Goal: Task Accomplishment & Management: Use online tool/utility

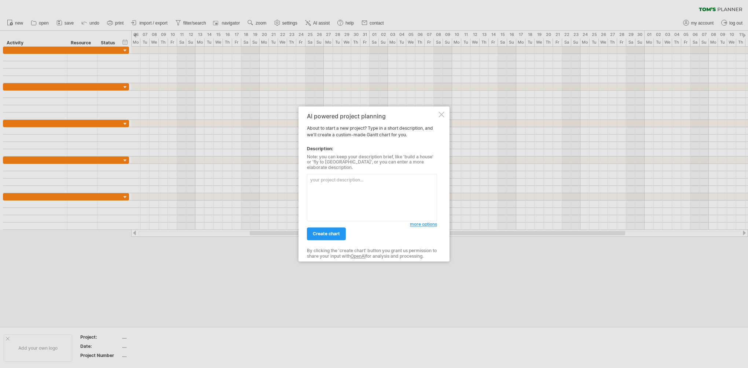
click at [442, 117] on div at bounding box center [442, 115] width 6 height 6
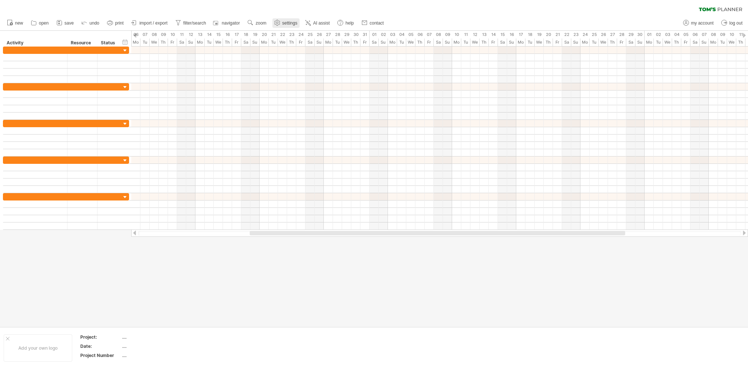
click at [286, 25] on span "settings" at bounding box center [289, 23] width 15 height 5
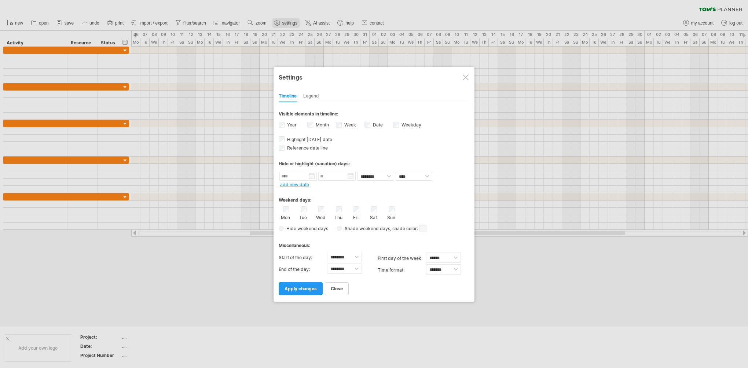
click at [286, 25] on div at bounding box center [374, 184] width 748 height 368
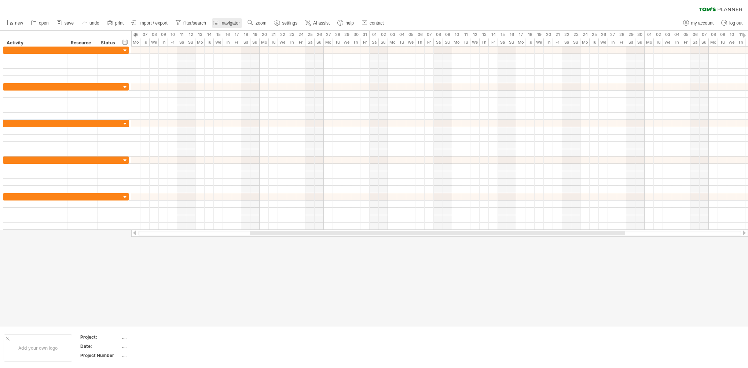
click at [216, 23] on rect at bounding box center [215, 22] width 7 height 7
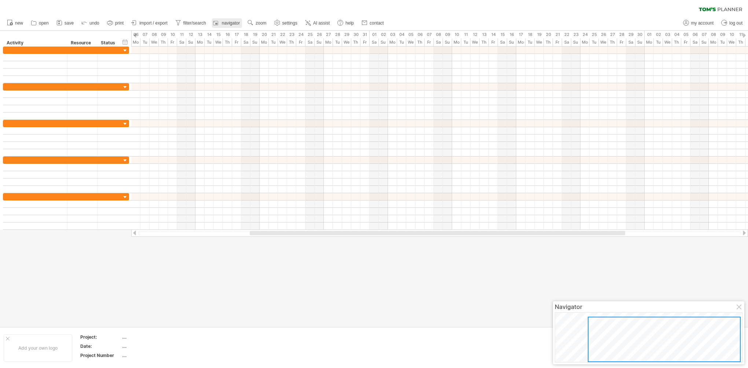
click at [222, 23] on span "navigator" at bounding box center [231, 23] width 18 height 5
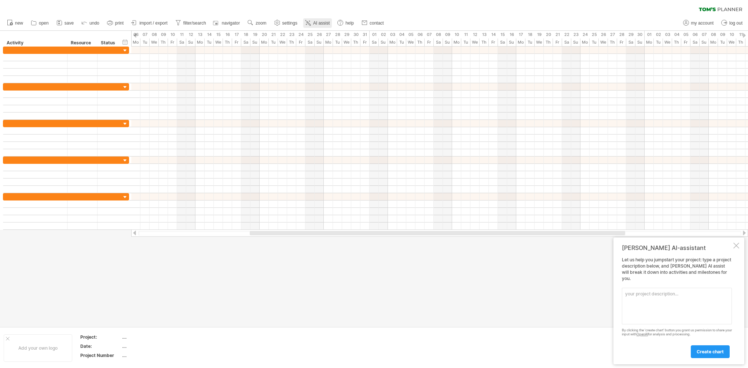
click at [311, 23] on icon at bounding box center [307, 22] width 7 height 7
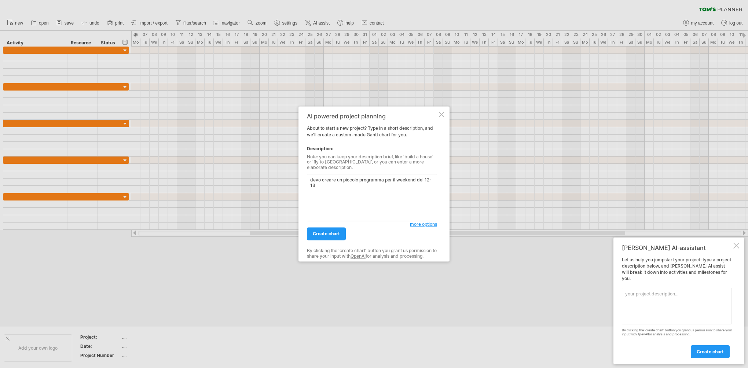
click at [393, 178] on textarea "devo creare un piccolo programma per il weekend del 12-13" at bounding box center [372, 197] width 130 height 47
click at [428, 178] on textarea "devo creare un piccolo programma per il weekend del 12-13" at bounding box center [372, 197] width 130 height 47
click at [400, 207] on textarea "devo creare un piccolo programma per il weekend del [DATE]-[DATE]. [DATE] dalle…" at bounding box center [372, 197] width 130 height 47
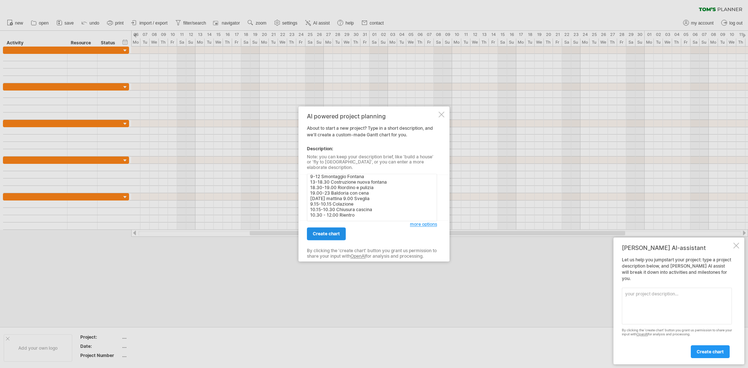
type textarea "devo creare un piccolo programma per il weekend del [DATE]-[DATE]. [DATE] dalle…"
click at [324, 232] on span "create chart" at bounding box center [326, 234] width 27 height 6
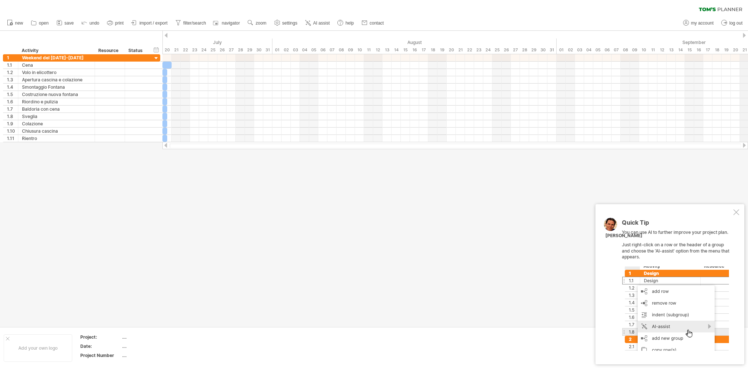
click at [744, 35] on div at bounding box center [744, 35] width 3 height 5
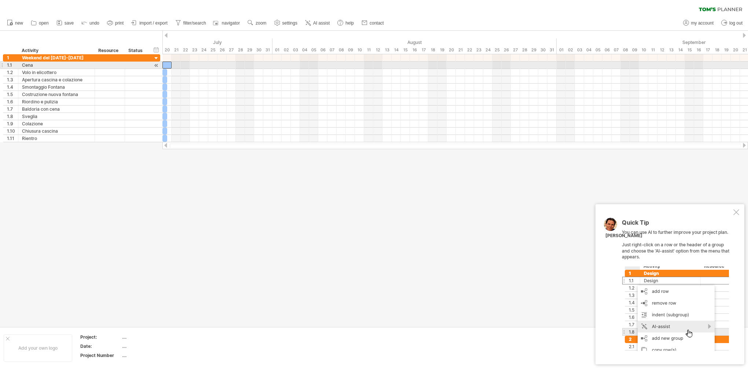
drag, startPoint x: 165, startPoint y: 65, endPoint x: 485, endPoint y: 65, distance: 319.5
click at [485, 65] on div at bounding box center [456, 98] width 586 height 88
click at [106, 66] on div at bounding box center [110, 65] width 22 height 7
click at [136, 66] on div at bounding box center [137, 65] width 16 height 7
click at [136, 66] on input "text" at bounding box center [137, 65] width 16 height 7
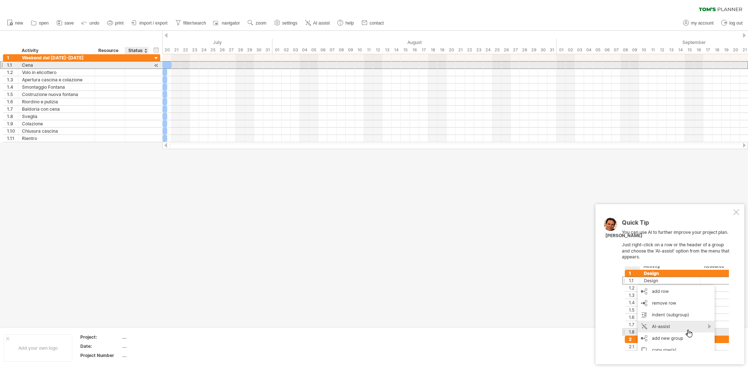
click at [136, 66] on input "text" at bounding box center [137, 65] width 16 height 7
click at [40, 67] on div "Cena" at bounding box center [56, 65] width 69 height 7
type input "********"
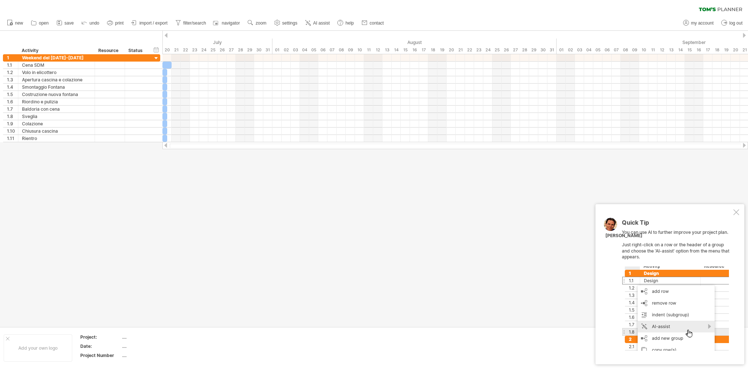
click at [737, 214] on div at bounding box center [737, 212] width 6 height 6
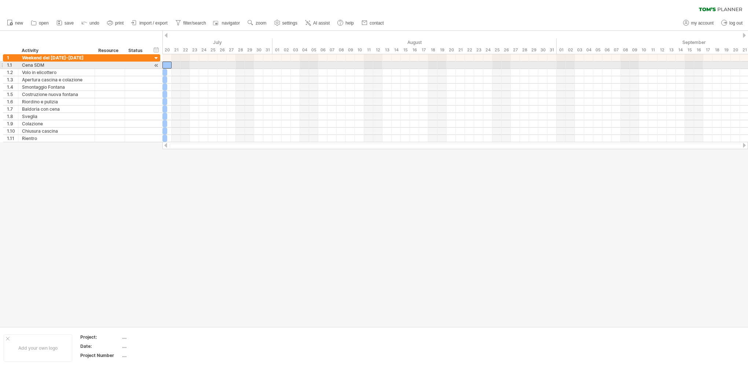
click at [167, 66] on div at bounding box center [167, 65] width 9 height 7
drag, startPoint x: 167, startPoint y: 66, endPoint x: 185, endPoint y: 65, distance: 18.4
click at [234, 66] on div at bounding box center [456, 98] width 586 height 88
drag, startPoint x: 171, startPoint y: 65, endPoint x: 327, endPoint y: 62, distance: 156.7
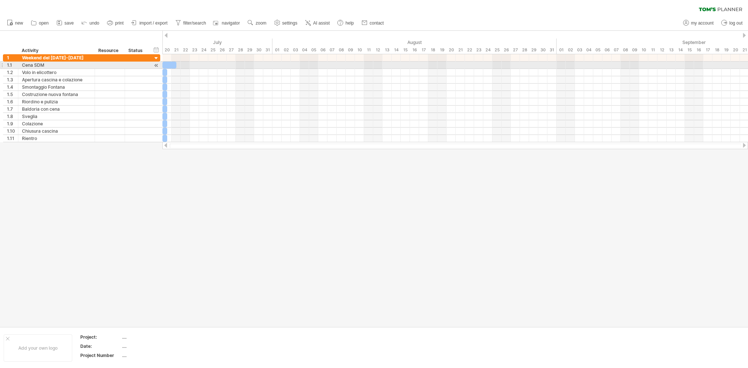
click at [176, 62] on div at bounding box center [170, 65] width 14 height 7
drag, startPoint x: 163, startPoint y: 65, endPoint x: 326, endPoint y: 65, distance: 162.9
click at [326, 65] on span at bounding box center [327, 65] width 3 height 7
drag, startPoint x: 330, startPoint y: 66, endPoint x: 626, endPoint y: 60, distance: 296.1
click at [617, 62] on div at bounding box center [456, 98] width 586 height 88
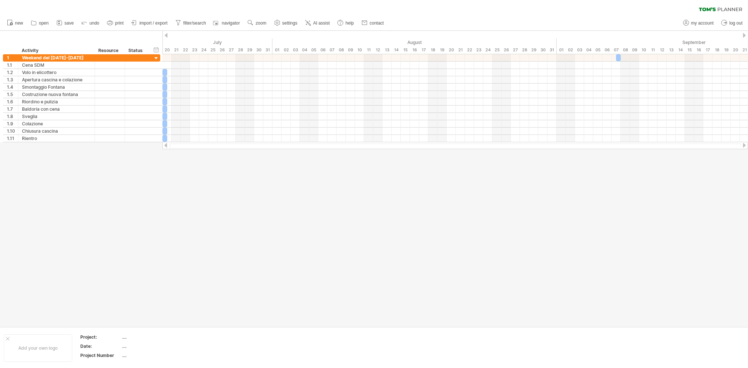
click at [744, 37] on div at bounding box center [744, 35] width 3 height 5
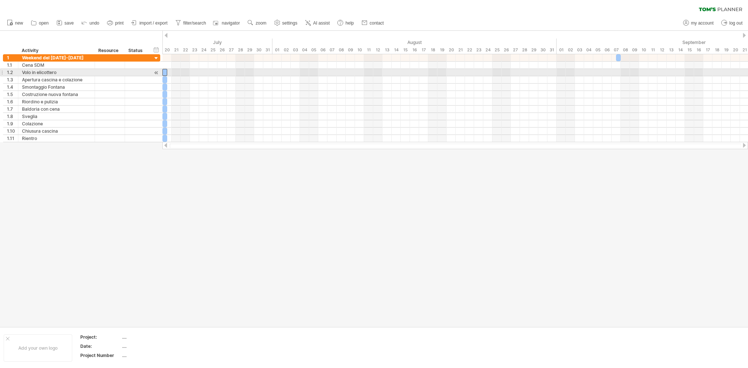
click at [164, 72] on div at bounding box center [165, 72] width 5 height 7
click at [156, 72] on div at bounding box center [156, 73] width 7 height 8
click at [149, 72] on div "**********" at bounding box center [81, 73] width 157 height 8
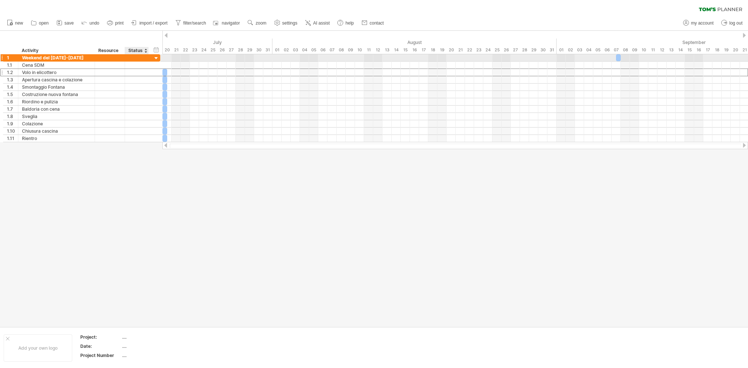
click at [156, 57] on div at bounding box center [156, 58] width 7 height 7
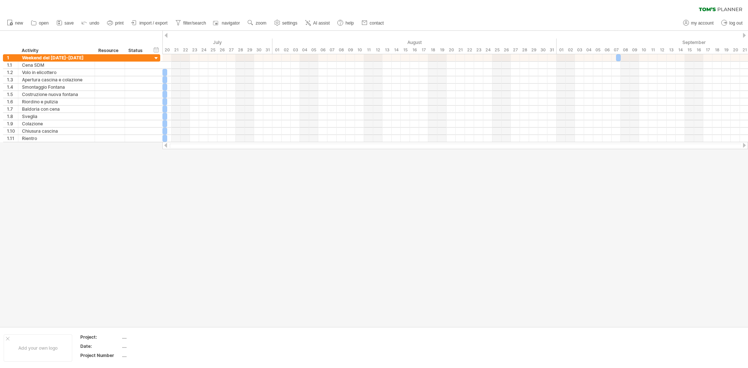
click at [280, 22] on g at bounding box center [277, 22] width 7 height 7
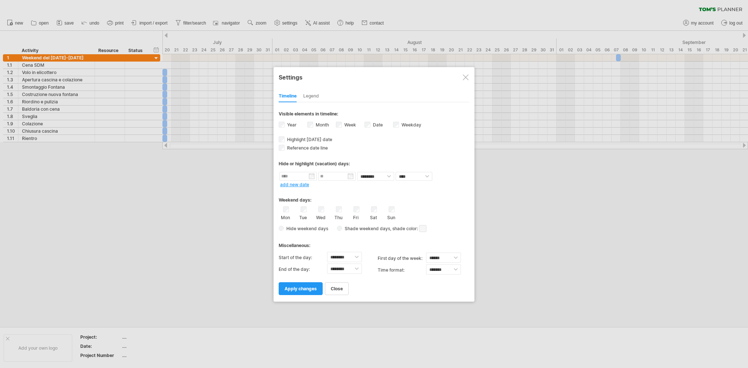
click at [319, 125] on label "Month" at bounding box center [321, 125] width 15 height 6
click at [294, 124] on label "Year" at bounding box center [291, 125] width 11 height 6
click at [355, 257] on select "******** ******** ******** ******** ******** ******** ******** ******** *******…" at bounding box center [344, 257] width 35 height 10
select select "*"
click at [327, 252] on select "******** ******** ******** ******** ******** ******** ******** ******** *******…" at bounding box center [344, 257] width 35 height 10
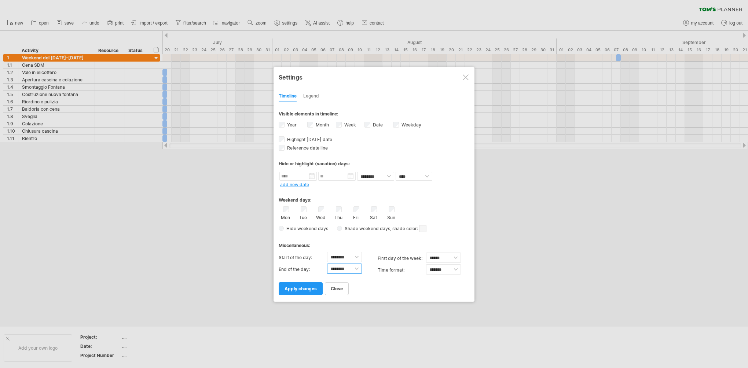
click at [350, 270] on select "******** ******** ******** ******** ******** ******** ******** ******** *******…" at bounding box center [344, 269] width 35 height 10
select select "**"
click at [327, 264] on select "******** ******** ******** ******** ******** ******** ******** ******** *******…" at bounding box center [344, 269] width 35 height 10
click at [356, 254] on select "******** ******** ******** ******** ******** ******** ******** ******** *******…" at bounding box center [344, 257] width 35 height 10
click at [327, 252] on select "******** ******** ******** ******** ******** ******** ******** ******** *******…" at bounding box center [344, 257] width 35 height 10
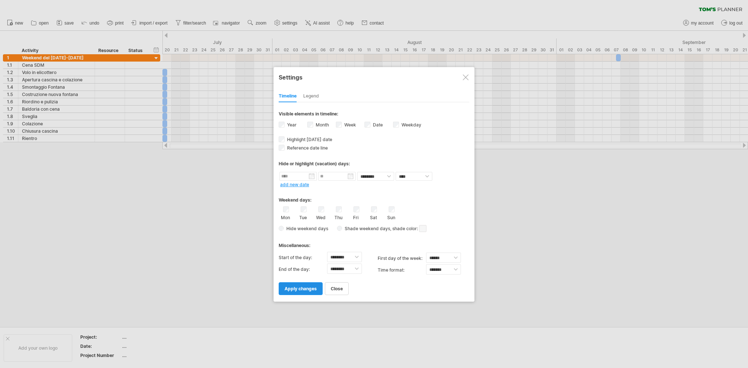
click at [295, 289] on span "apply changes" at bounding box center [301, 289] width 32 height 6
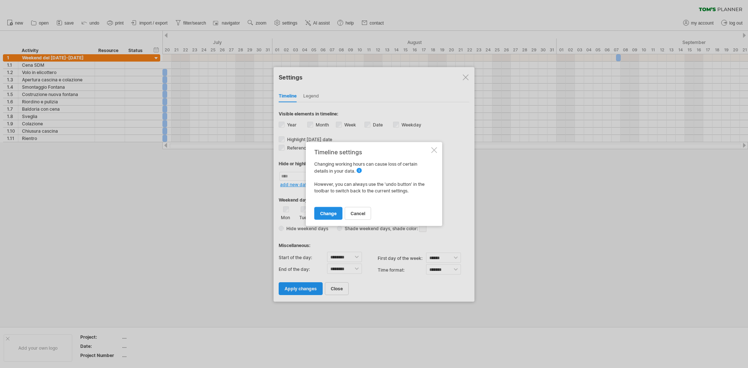
click at [334, 212] on span "change" at bounding box center [328, 214] width 17 height 6
click at [326, 215] on span "change" at bounding box center [328, 214] width 17 height 6
click at [328, 212] on span "change" at bounding box center [328, 214] width 17 height 6
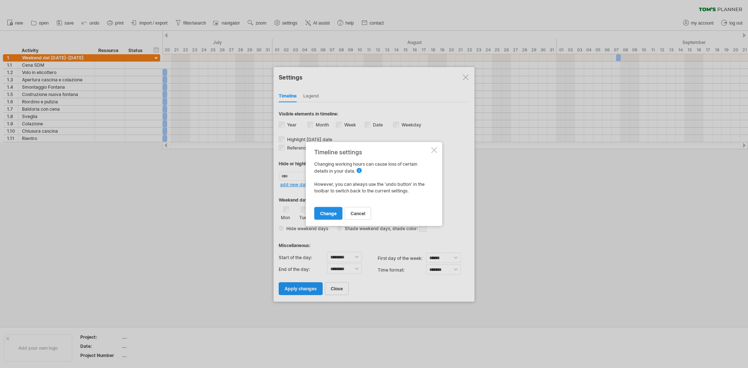
click at [328, 212] on span "change" at bounding box center [328, 214] width 17 height 6
click at [330, 210] on link "change" at bounding box center [328, 213] width 28 height 13
click at [331, 210] on link "change" at bounding box center [328, 213] width 28 height 13
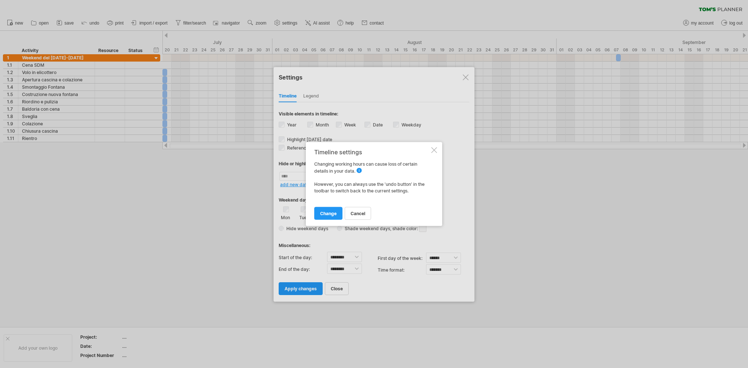
click at [433, 150] on div at bounding box center [434, 150] width 6 height 6
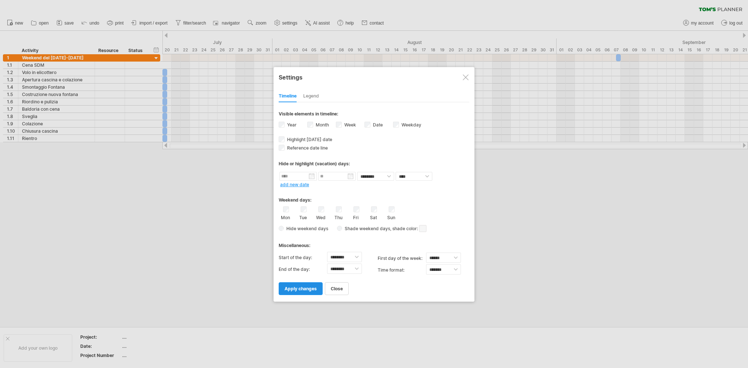
click at [306, 288] on span "apply changes" at bounding box center [301, 289] width 32 height 6
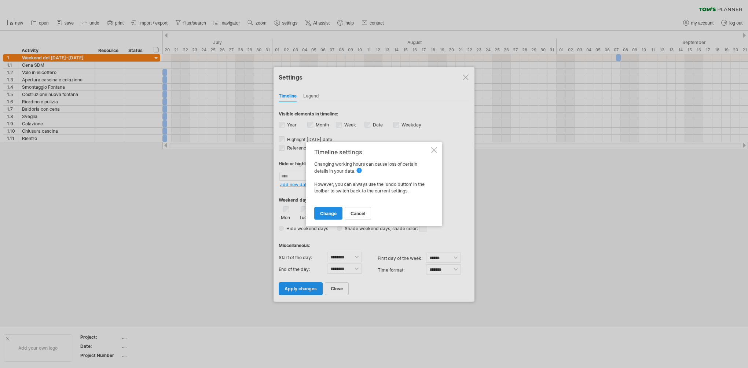
click at [333, 212] on span "change" at bounding box center [328, 214] width 17 height 6
click at [440, 148] on div "timeline settings Changing working hours can cause loss of certain details in y…" at bounding box center [374, 184] width 136 height 84
click at [360, 215] on span "cancel" at bounding box center [358, 214] width 15 height 6
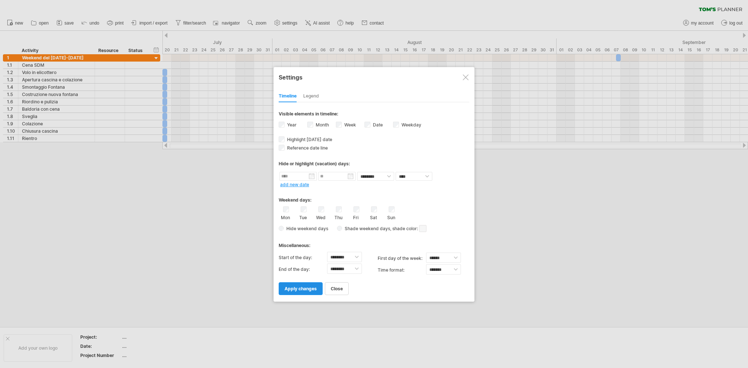
click at [302, 290] on span "apply changes" at bounding box center [301, 289] width 32 height 6
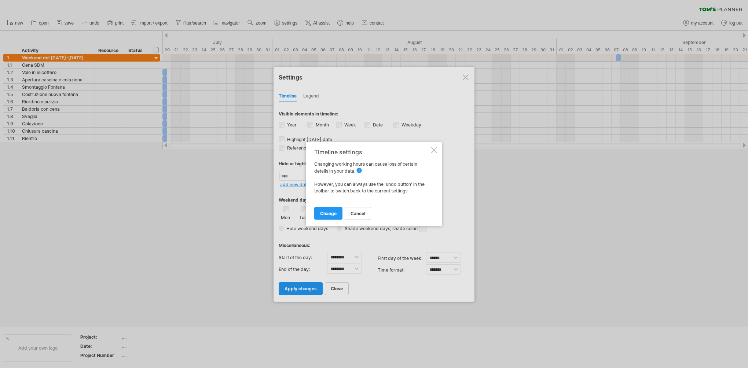
click at [327, 211] on span "change" at bounding box center [328, 214] width 17 height 6
click at [435, 148] on div at bounding box center [434, 150] width 6 height 6
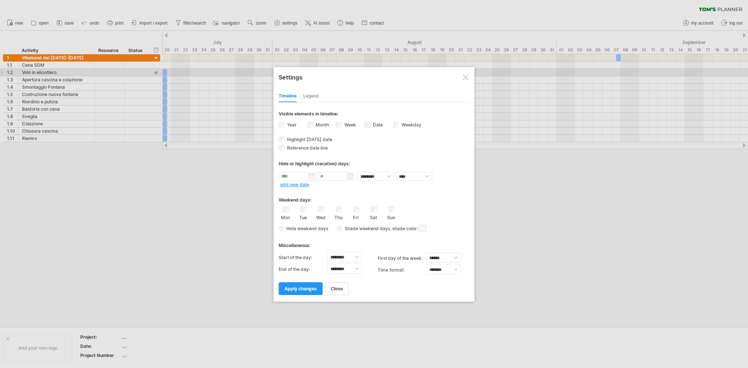
click at [466, 76] on div at bounding box center [466, 77] width 6 height 6
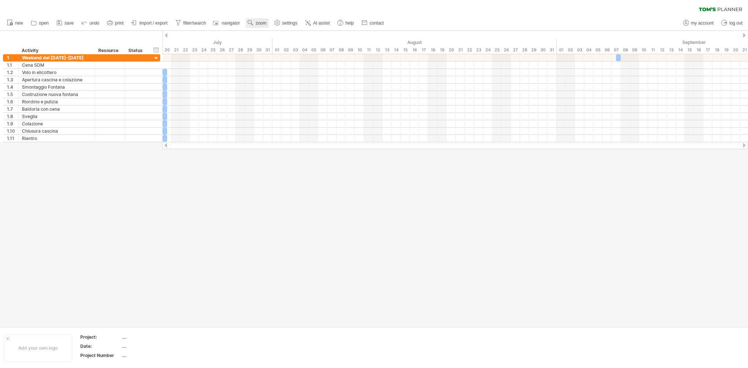
click at [252, 22] on use at bounding box center [250, 22] width 7 height 7
click at [276, 53] on div "Day" at bounding box center [275, 55] width 41 height 12
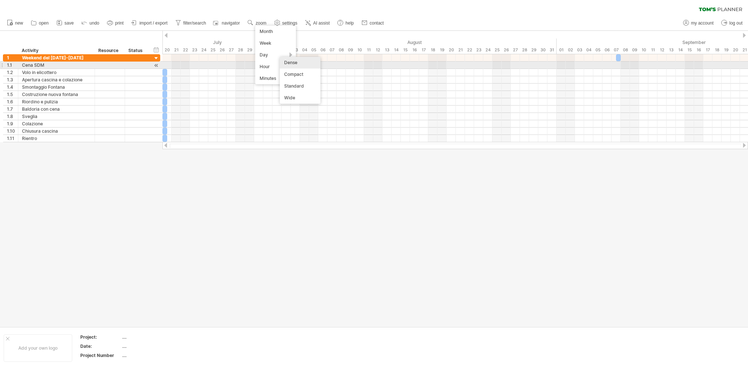
click at [296, 62] on div "Dense" at bounding box center [300, 63] width 41 height 12
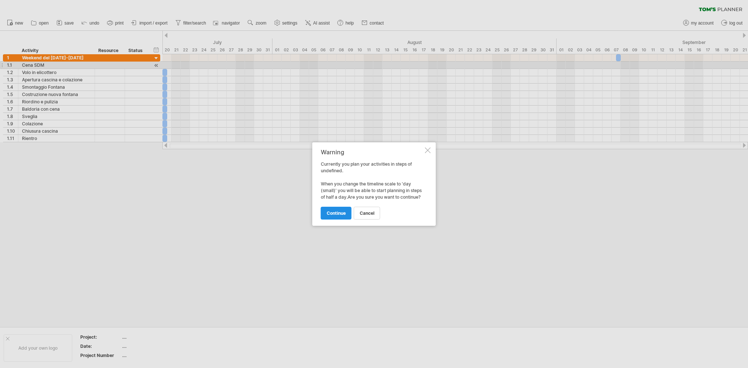
click at [337, 216] on span "continue" at bounding box center [336, 214] width 19 height 6
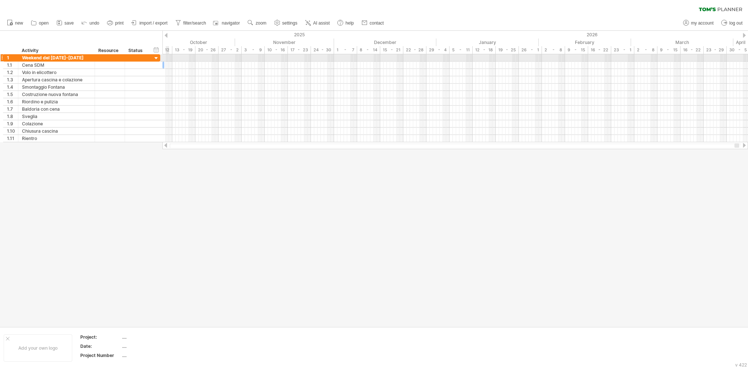
click at [167, 58] on div at bounding box center [456, 57] width 586 height 7
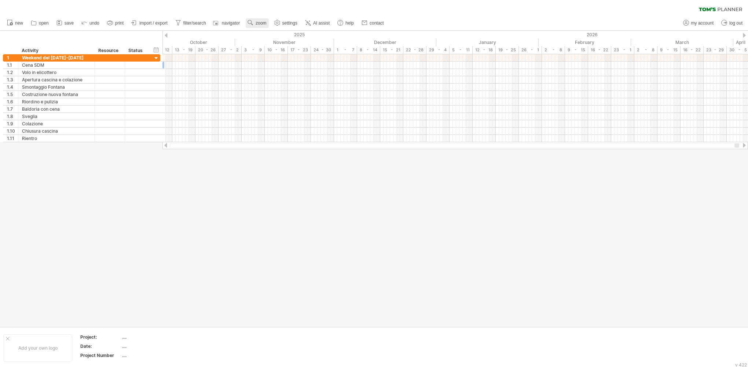
click at [254, 25] on use at bounding box center [250, 22] width 7 height 7
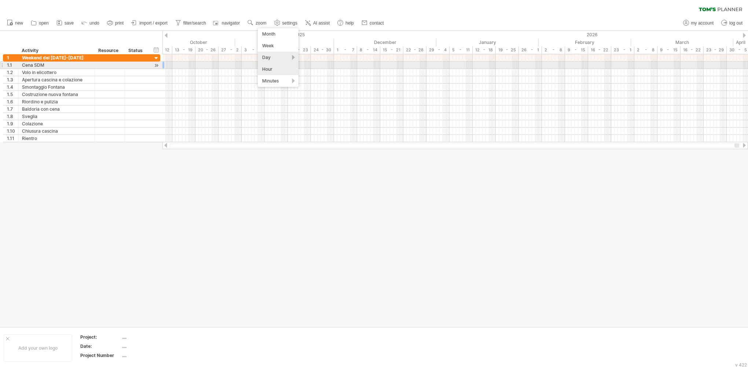
click at [274, 69] on div "Hour" at bounding box center [278, 69] width 41 height 12
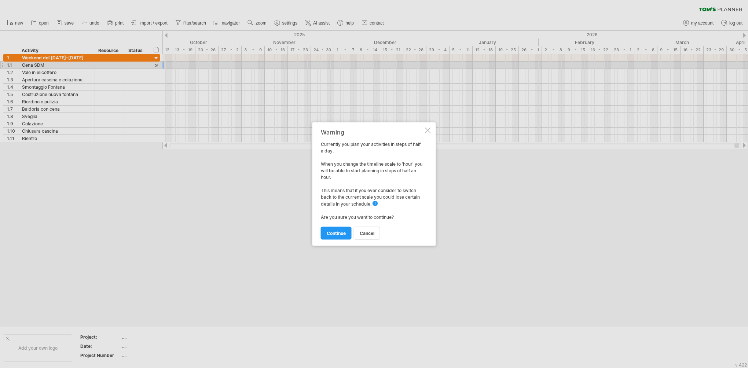
click at [343, 232] on span "continue" at bounding box center [336, 234] width 19 height 6
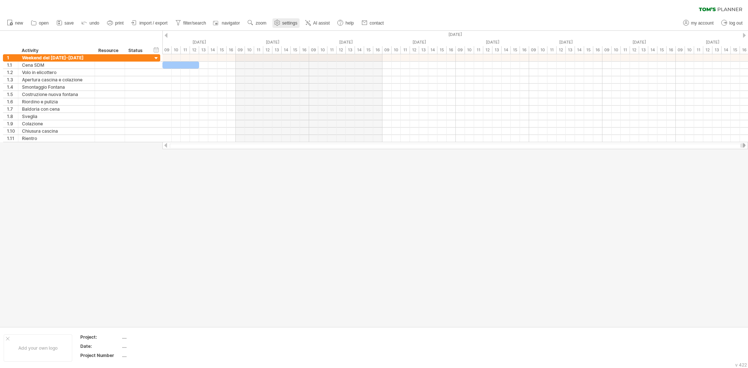
click at [283, 25] on span "settings" at bounding box center [289, 23] width 15 height 5
select select "*"
select select "**"
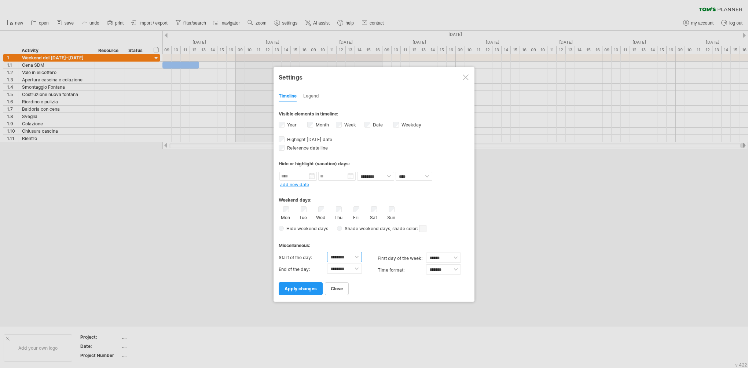
click at [358, 254] on select "******** ******** ******** ******** ******** ******** ******** ******** *******…" at bounding box center [344, 257] width 35 height 10
select select "*"
click at [327, 252] on select "******** ******** ******** ******** ******** ******** ******** ******** *******…" at bounding box center [344, 257] width 35 height 10
click at [352, 266] on select "******** ******** ******** ******** ******** ******** ******** ******** *******…" at bounding box center [344, 269] width 35 height 10
select select "**"
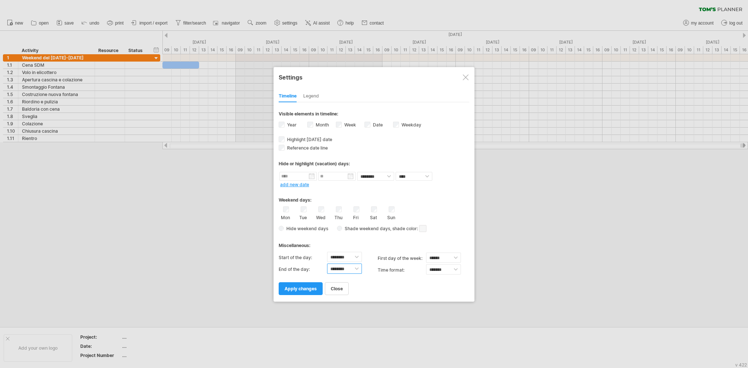
click at [327, 264] on select "******** ******** ******** ******** ******** ******** ******** ******** *******…" at bounding box center [344, 269] width 35 height 10
click at [310, 288] on span "apply changes" at bounding box center [301, 289] width 32 height 6
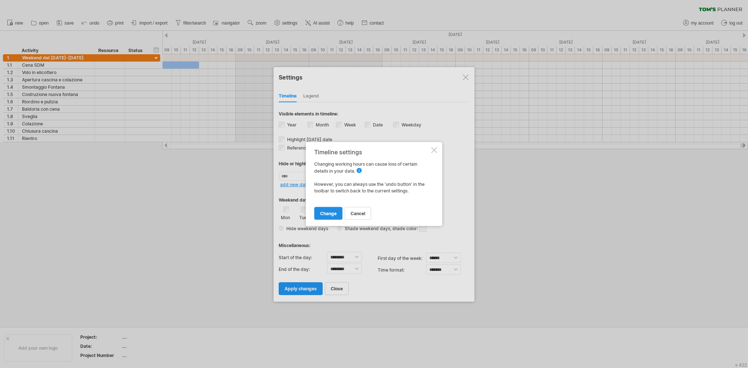
click at [328, 215] on span "change" at bounding box center [328, 214] width 17 height 6
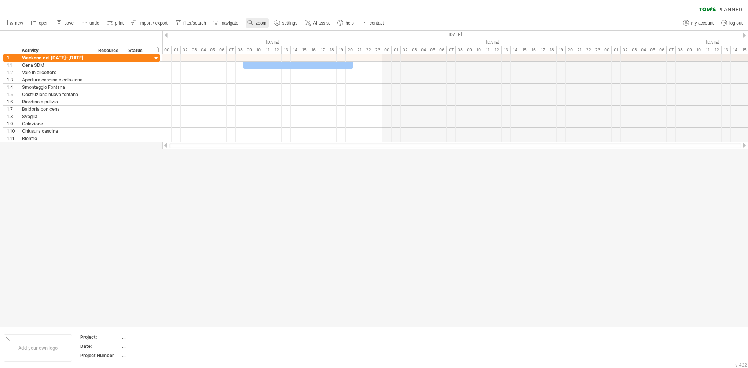
click at [266, 23] on span "zoom" at bounding box center [261, 23] width 11 height 5
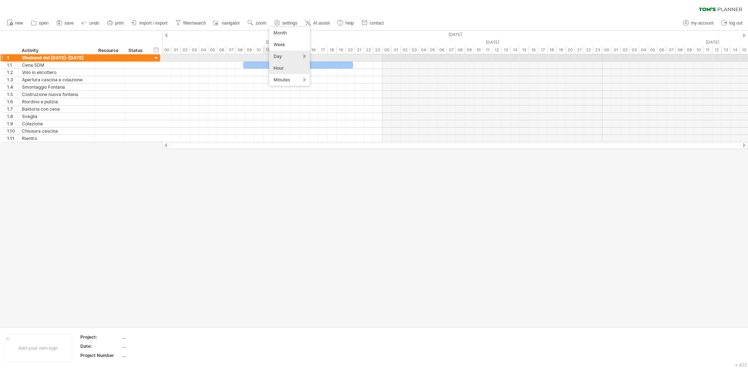
click at [283, 56] on div "Day" at bounding box center [289, 57] width 41 height 12
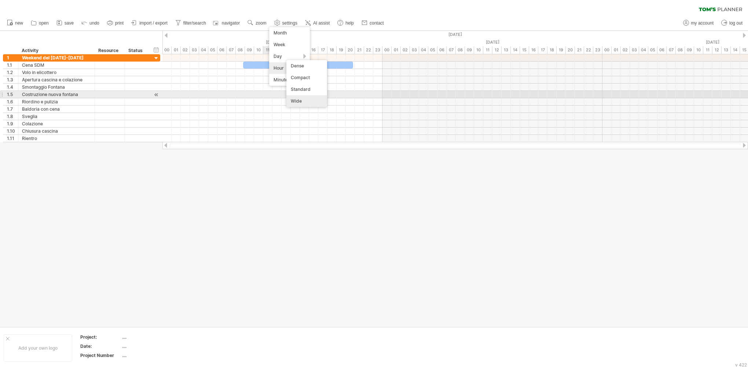
click at [300, 98] on div "Wide" at bounding box center [307, 101] width 41 height 12
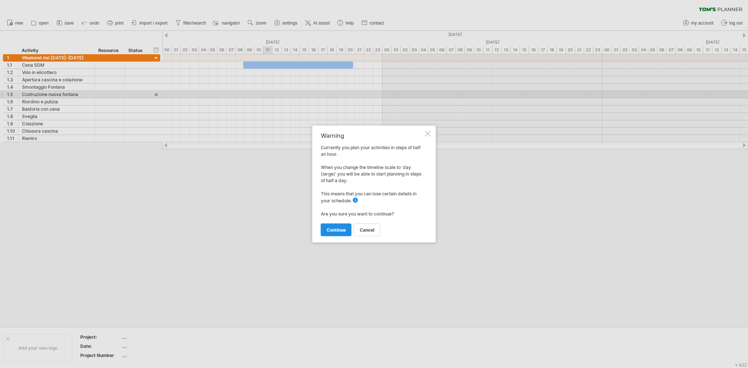
click at [338, 227] on span "continue" at bounding box center [336, 230] width 19 height 6
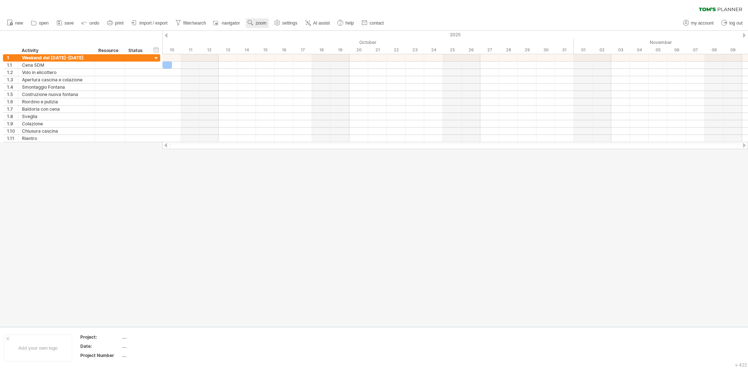
click at [261, 23] on span "zoom" at bounding box center [261, 23] width 11 height 5
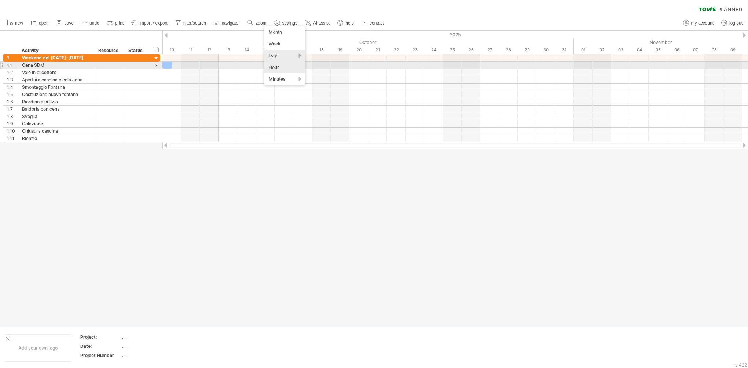
click at [278, 69] on div "Hour" at bounding box center [284, 68] width 41 height 12
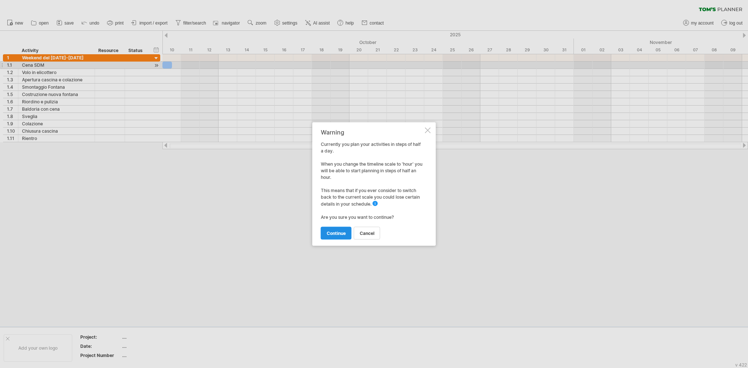
click at [338, 235] on span "continue" at bounding box center [336, 234] width 19 height 6
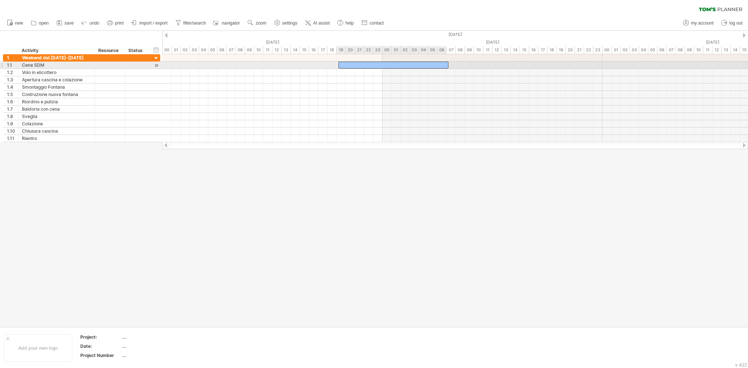
drag, startPoint x: 281, startPoint y: 65, endPoint x: 375, endPoint y: 64, distance: 93.9
click at [375, 64] on div at bounding box center [394, 65] width 110 height 7
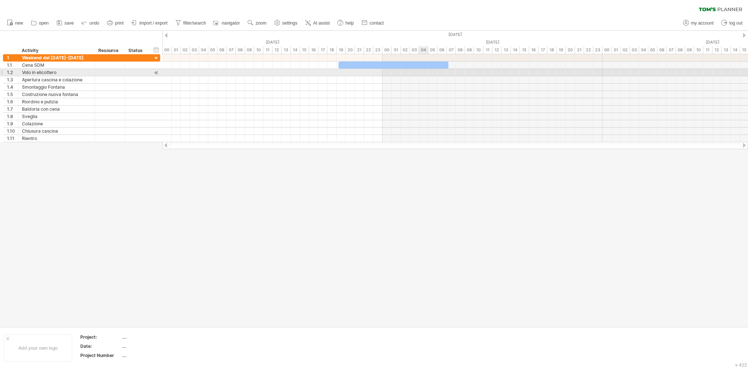
drag, startPoint x: 354, startPoint y: 73, endPoint x: 426, endPoint y: 72, distance: 71.9
click at [426, 72] on div at bounding box center [456, 72] width 586 height 7
click at [106, 73] on div at bounding box center [110, 72] width 22 height 7
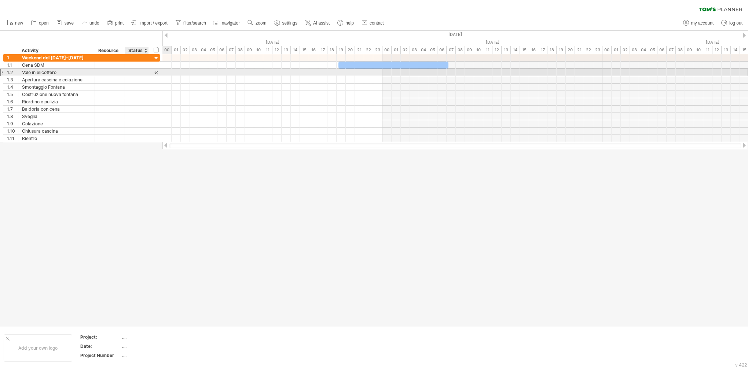
click at [140, 72] on div at bounding box center [137, 72] width 16 height 7
click at [156, 73] on div at bounding box center [156, 73] width 7 height 8
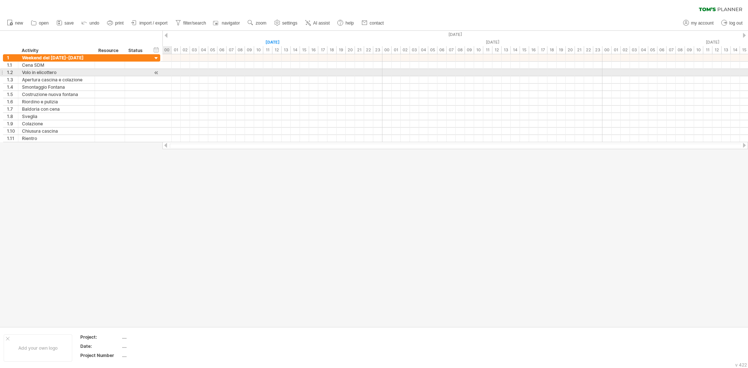
click at [156, 72] on div at bounding box center [156, 73] width 7 height 8
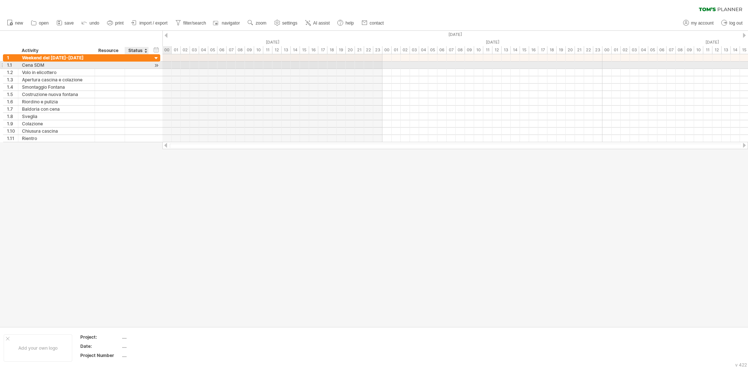
click at [155, 65] on div at bounding box center [156, 66] width 7 height 8
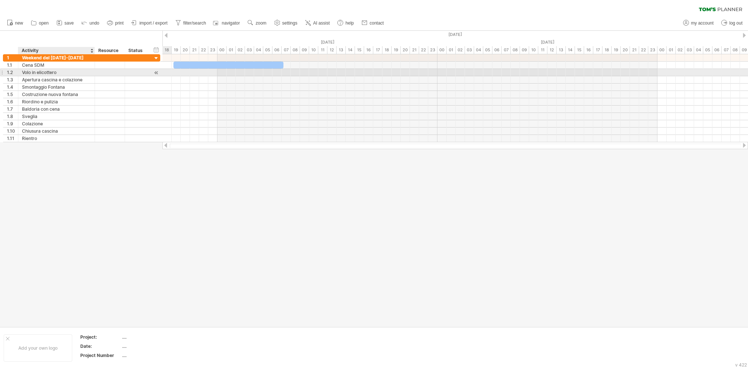
click at [80, 73] on div "Volo in elicottero" at bounding box center [56, 72] width 69 height 7
click at [6, 72] on div "1.2" at bounding box center [10, 72] width 15 height 7
click at [37, 72] on div "Volo in elicottero" at bounding box center [56, 72] width 69 height 7
click at [0, 0] on input "**********" at bounding box center [0, 0] width 0 height 0
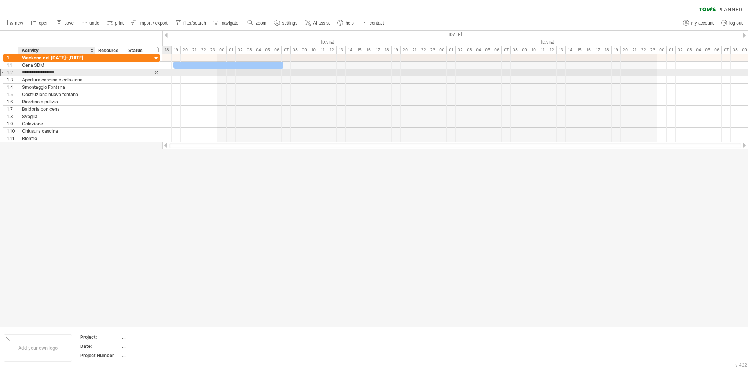
click at [55, 74] on input "**********" at bounding box center [56, 72] width 69 height 7
click at [114, 70] on div at bounding box center [110, 72] width 22 height 7
click at [78, 73] on div "Volo in elicottero" at bounding box center [56, 72] width 69 height 7
click at [78, 73] on input "**********" at bounding box center [56, 72] width 69 height 7
click at [78, 73] on div "Volo in elicottero" at bounding box center [56, 72] width 69 height 7
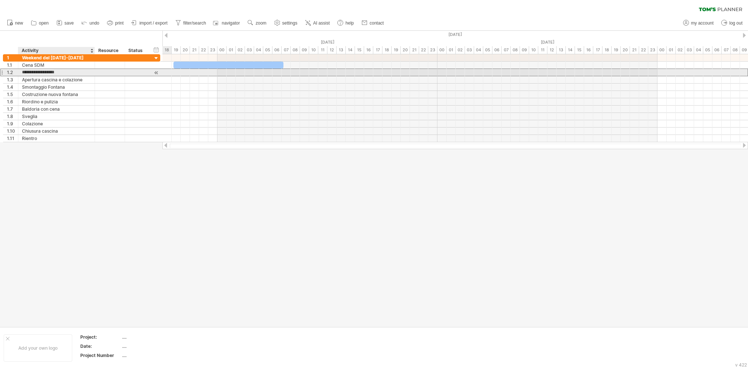
click at [52, 75] on input "**********" at bounding box center [56, 72] width 69 height 7
click at [51, 75] on input "**********" at bounding box center [56, 72] width 69 height 7
drag, startPoint x: 38, startPoint y: 74, endPoint x: 33, endPoint y: 74, distance: 5.1
click at [37, 74] on input "**********" at bounding box center [56, 72] width 69 height 7
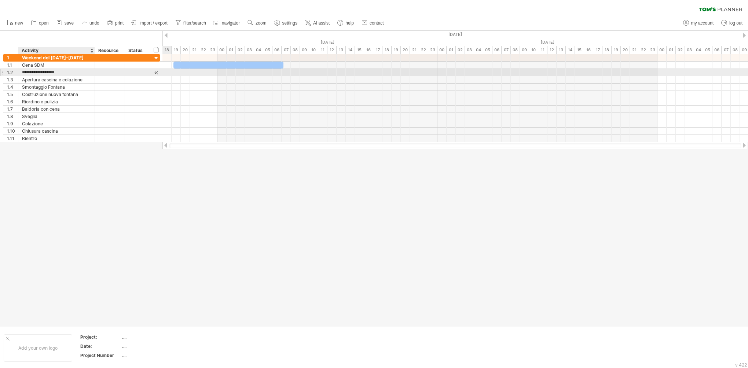
click at [21, 74] on div "**********" at bounding box center [56, 72] width 77 height 7
click at [10, 73] on div "1.2" at bounding box center [12, 72] width 11 height 7
click at [0, 73] on div at bounding box center [1, 73] width 3 height 8
click at [79, 176] on div "columns" at bounding box center [74, 175] width 76 height 12
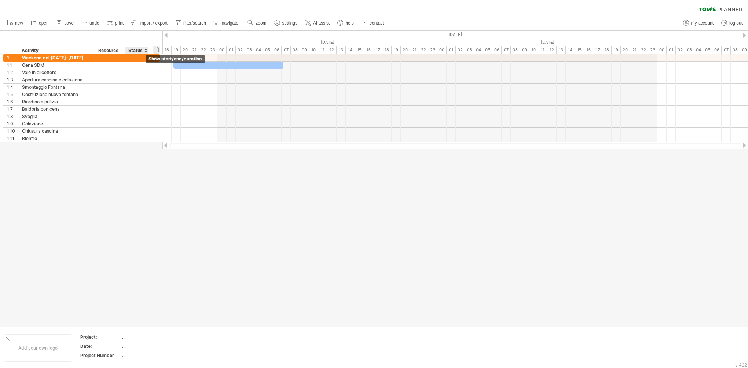
click at [156, 50] on div "hide start/end/duration show start/end/duration" at bounding box center [156, 50] width 7 height 8
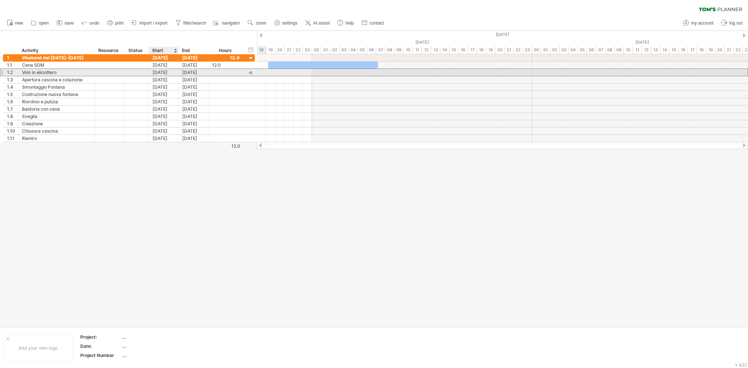
click at [167, 72] on div "[DATE]" at bounding box center [164, 72] width 30 height 7
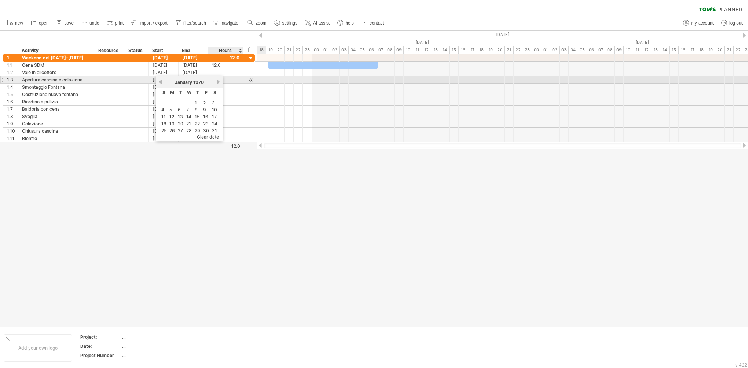
click at [217, 82] on link "next" at bounding box center [219, 82] width 6 height 6
click at [217, 82] on link "next" at bounding box center [218, 82] width 6 height 6
click at [217, 82] on link "next" at bounding box center [219, 82] width 6 height 6
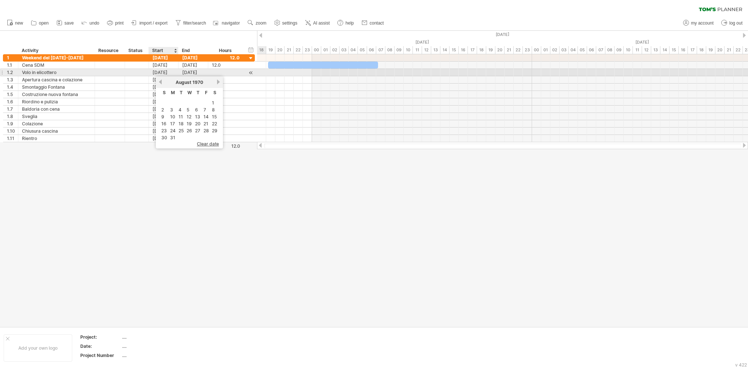
click at [170, 73] on div "[DATE]" at bounding box center [164, 72] width 30 height 7
click at [165, 73] on div "[DATE]" at bounding box center [164, 72] width 30 height 7
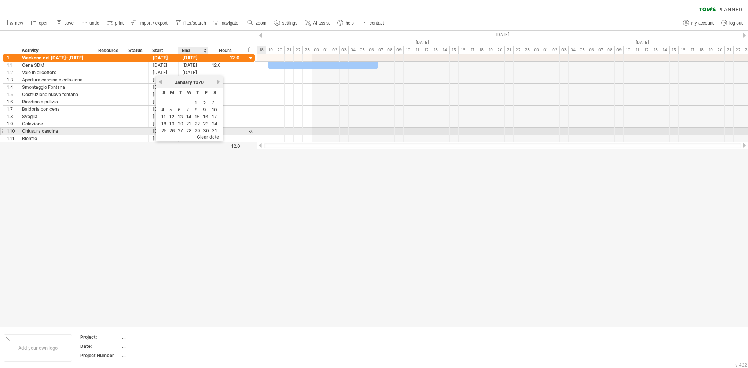
click at [207, 135] on span "clear date" at bounding box center [208, 137] width 22 height 6
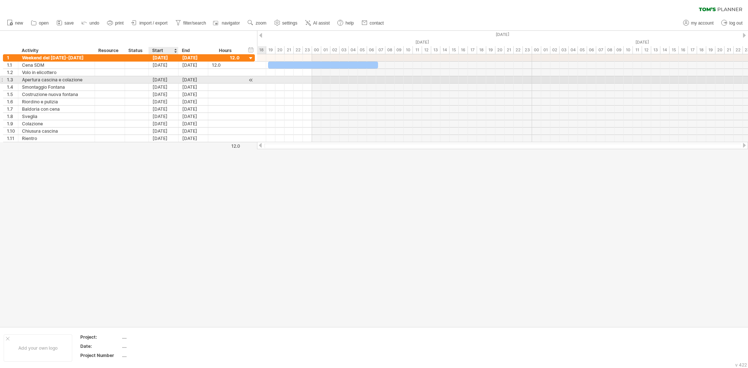
click at [166, 80] on div "[DATE]" at bounding box center [164, 79] width 30 height 7
click at [210, 145] on span "clear date" at bounding box center [208, 144] width 22 height 6
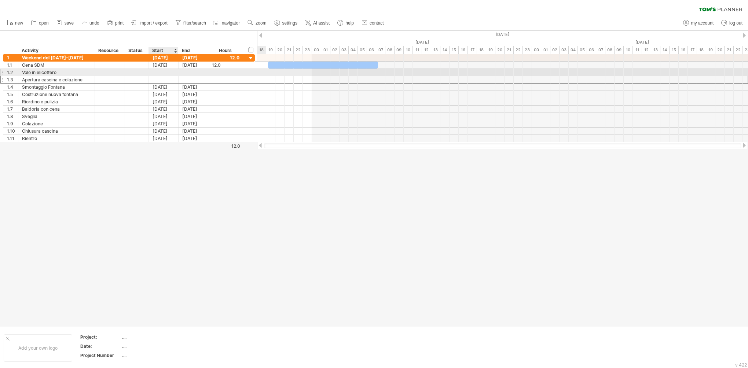
click at [161, 74] on div at bounding box center [164, 72] width 30 height 7
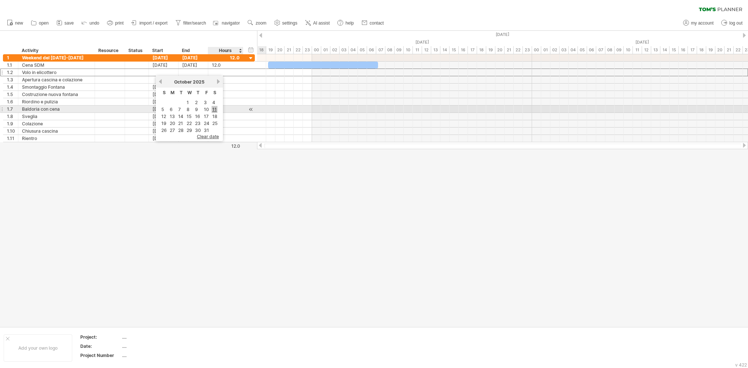
click at [213, 109] on link "11" at bounding box center [215, 109] width 6 height 7
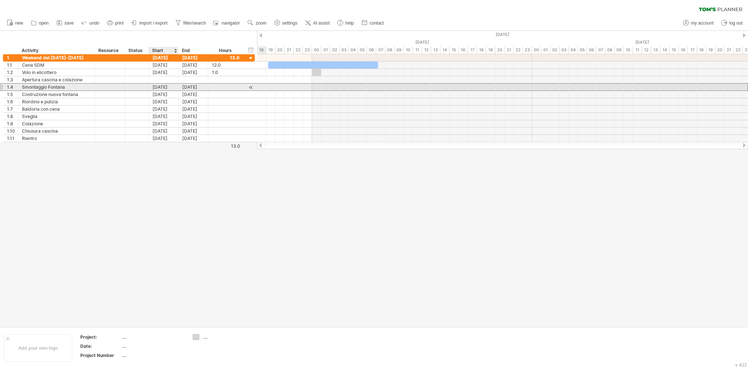
click at [163, 85] on div "[DATE]" at bounding box center [164, 87] width 30 height 7
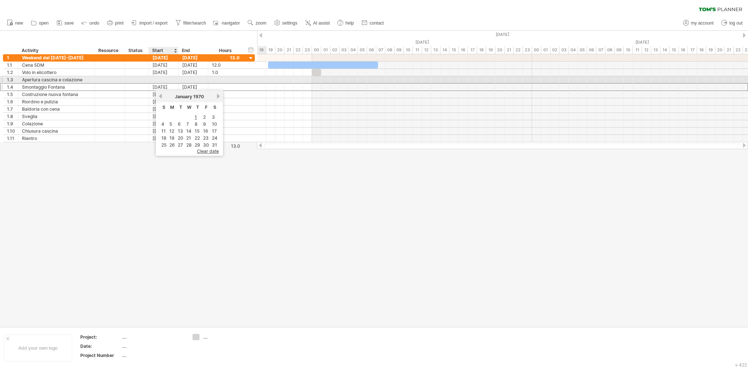
click at [164, 79] on div at bounding box center [164, 79] width 30 height 7
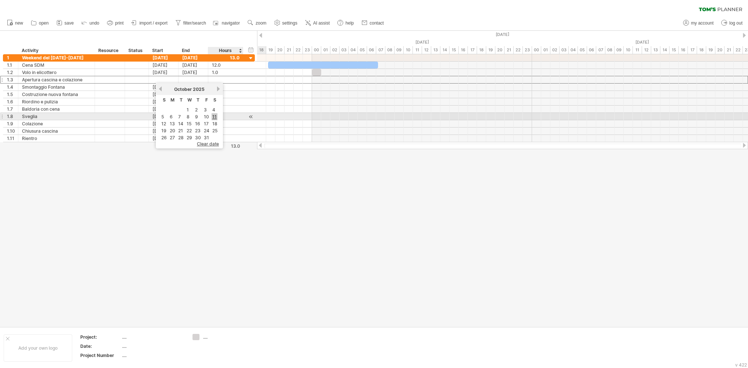
click at [214, 117] on link "11" at bounding box center [215, 116] width 6 height 7
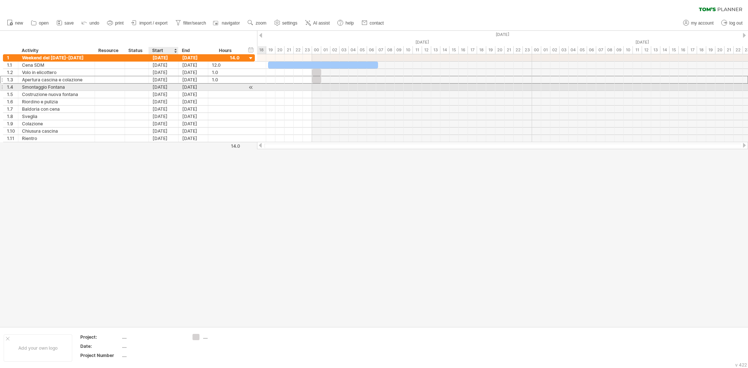
click at [158, 86] on div "[DATE]" at bounding box center [164, 87] width 30 height 7
click at [207, 151] on span "clear date" at bounding box center [208, 152] width 22 height 6
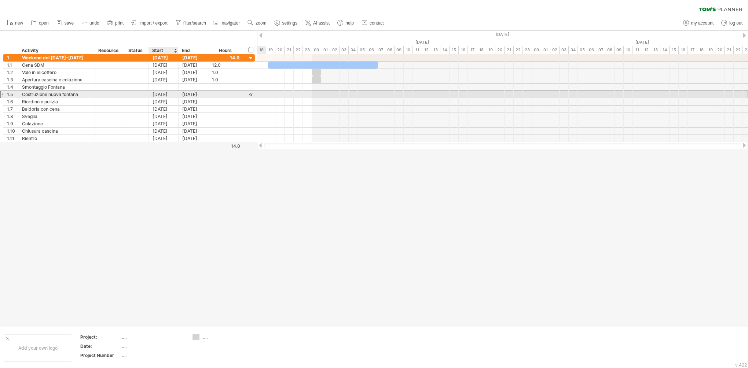
click at [167, 93] on div "[DATE]" at bounding box center [164, 94] width 30 height 7
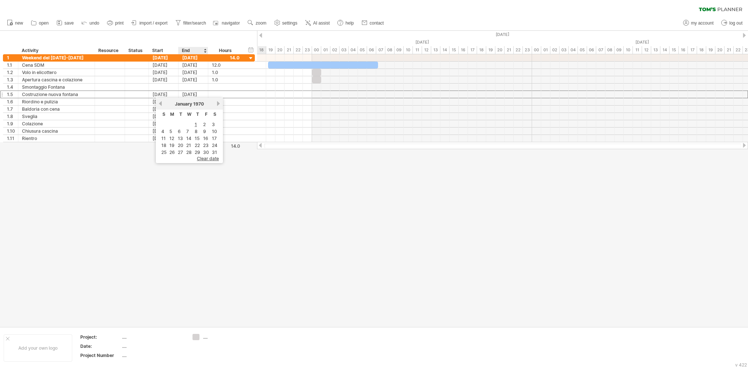
click at [209, 158] on span "clear date" at bounding box center [208, 159] width 22 height 6
click at [161, 101] on div "[DATE]" at bounding box center [164, 101] width 30 height 7
click at [210, 165] on span "clear date" at bounding box center [208, 166] width 22 height 6
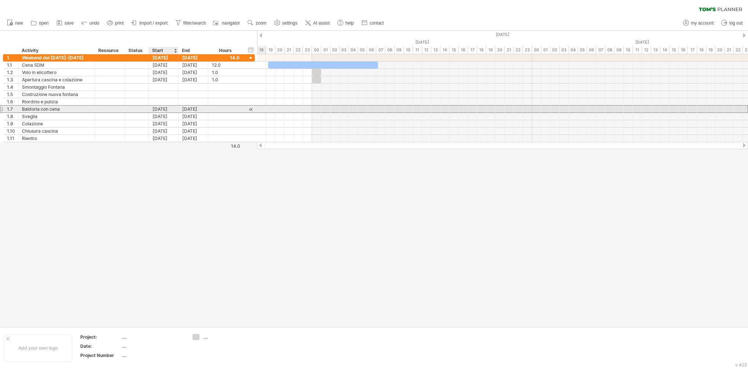
click at [165, 109] on div "[DATE]" at bounding box center [164, 109] width 30 height 7
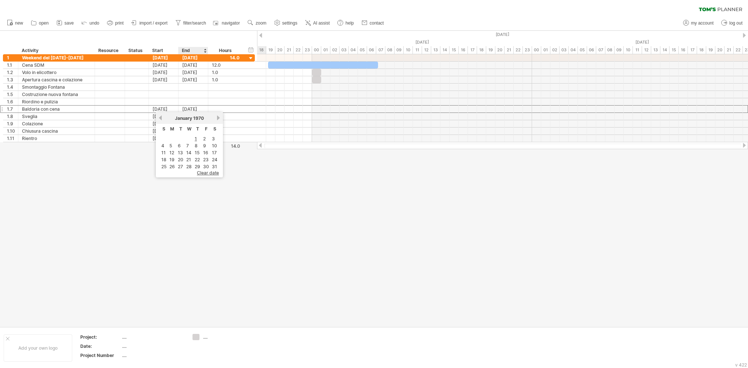
click at [208, 172] on span "clear date" at bounding box center [208, 173] width 22 height 6
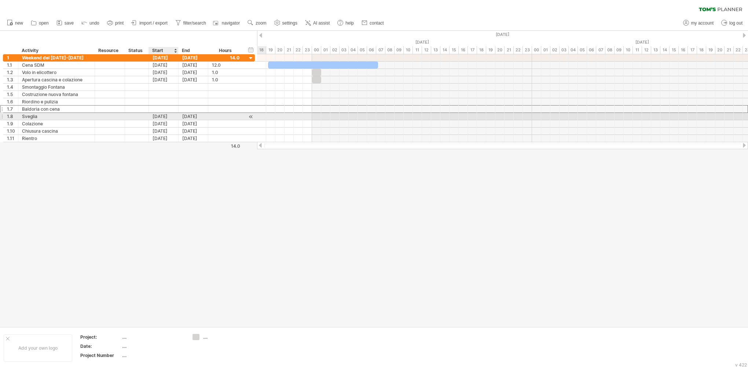
click at [164, 116] on div "[DATE]" at bounding box center [164, 116] width 30 height 7
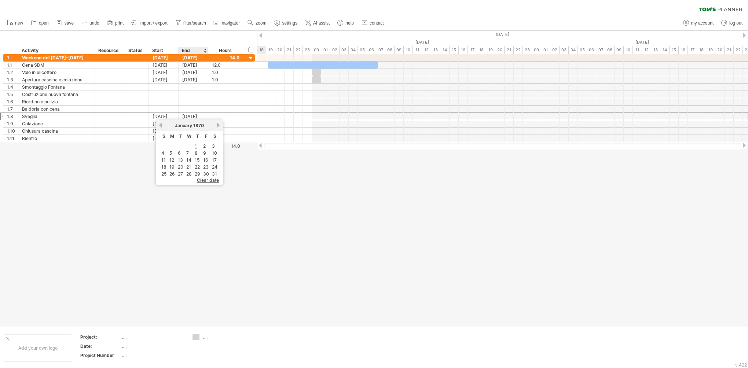
click at [209, 180] on span "clear date" at bounding box center [208, 181] width 22 height 6
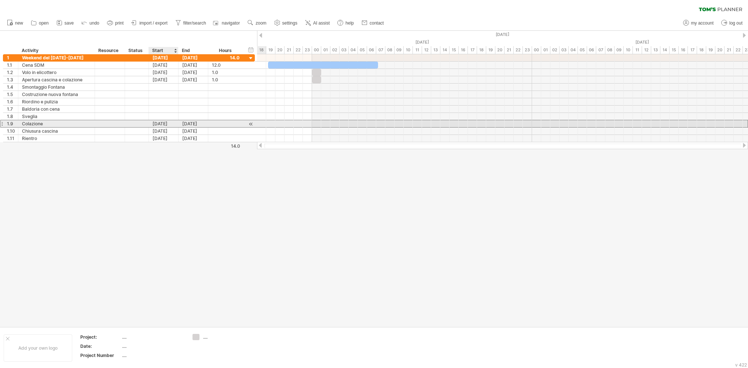
click at [161, 123] on div "[DATE]" at bounding box center [164, 123] width 30 height 7
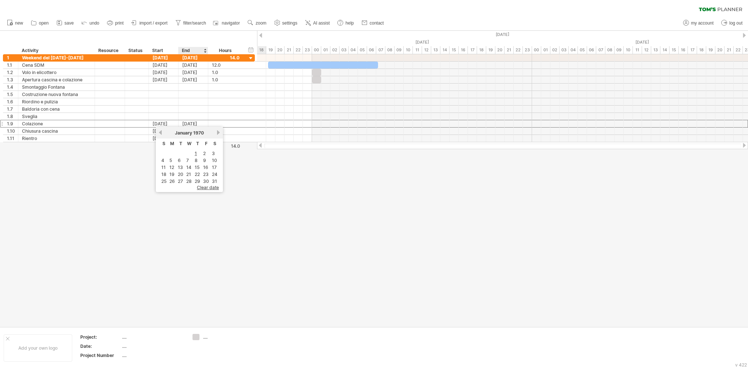
click at [202, 185] on span "clear date" at bounding box center [208, 188] width 22 height 6
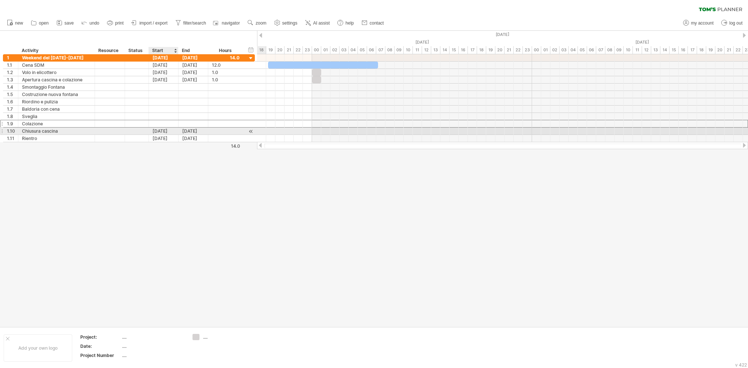
click at [169, 131] on div "[DATE]" at bounding box center [164, 131] width 30 height 7
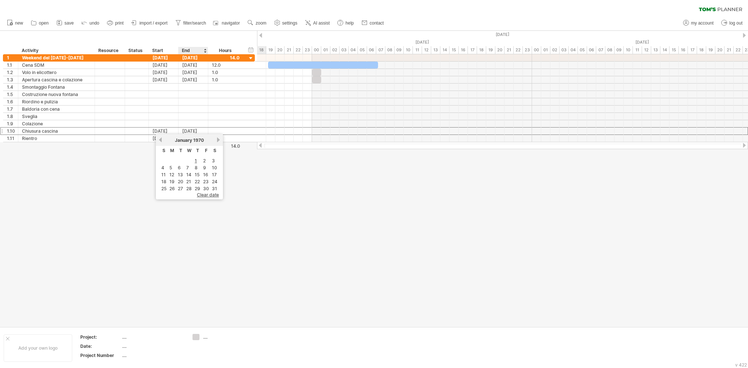
click at [200, 196] on span "clear date" at bounding box center [208, 195] width 22 height 6
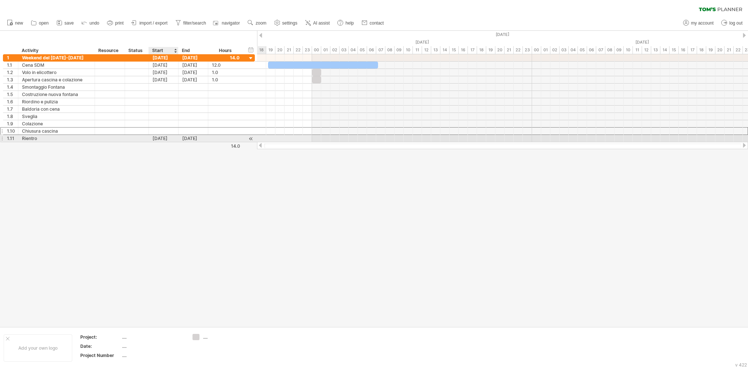
click at [161, 139] on div "[DATE]" at bounding box center [164, 138] width 30 height 7
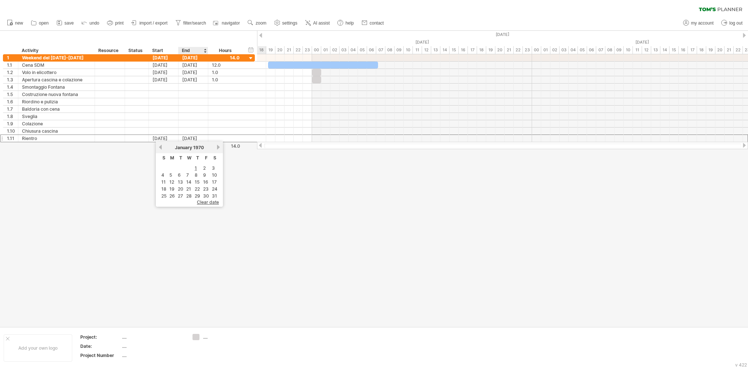
click at [200, 201] on span "clear date" at bounding box center [208, 203] width 22 height 6
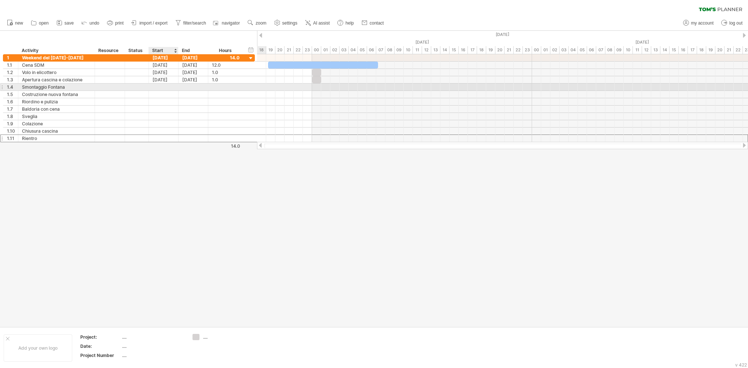
click at [164, 87] on div at bounding box center [164, 87] width 30 height 7
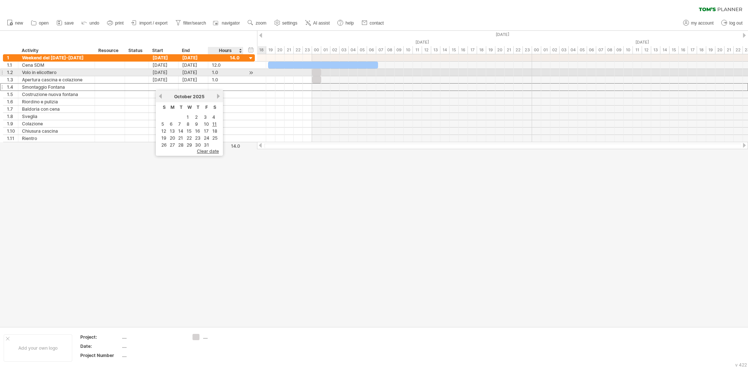
click at [228, 72] on div "1.0" at bounding box center [226, 72] width 28 height 7
type input "***"
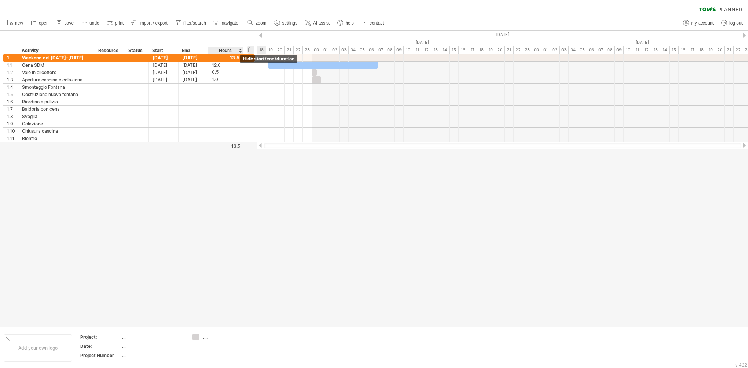
scroll to position [0, 0]
click at [250, 51] on div "hide start/end/duration show start/end/duration" at bounding box center [251, 50] width 7 height 8
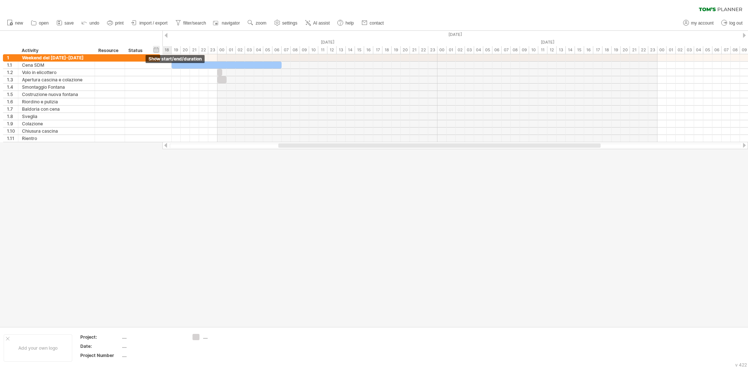
click at [158, 48] on div "hide start/end/duration show start/end/duration" at bounding box center [156, 50] width 7 height 8
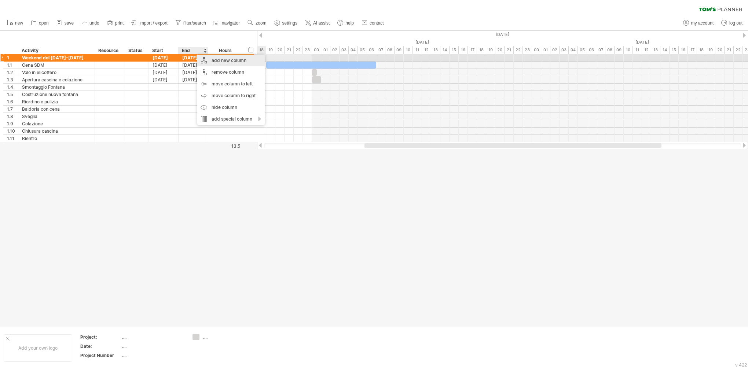
click at [218, 59] on div "add new column" at bounding box center [231, 61] width 68 height 12
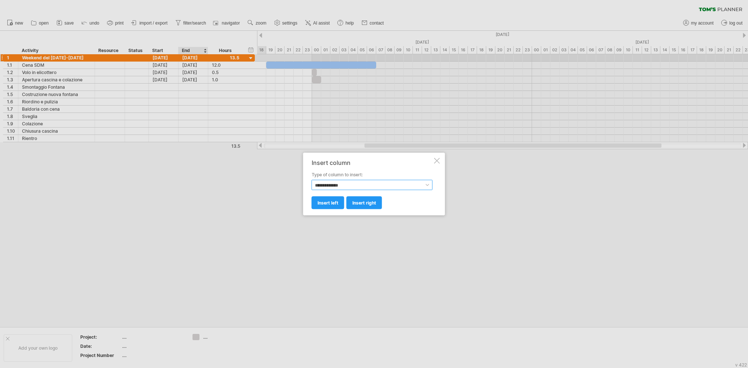
click at [343, 187] on select "**********" at bounding box center [372, 185] width 121 height 10
click at [439, 281] on div at bounding box center [374, 184] width 748 height 368
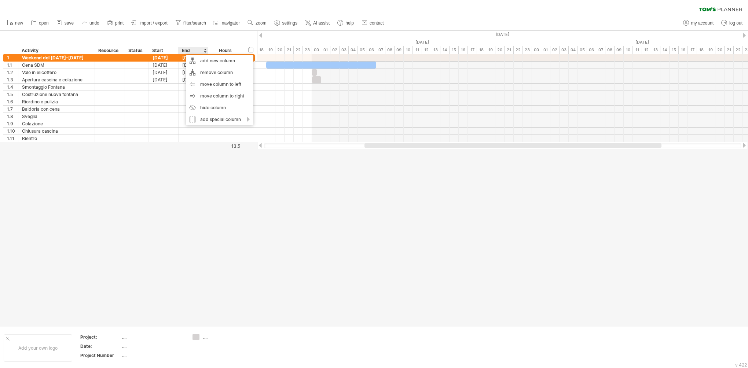
click at [183, 51] on div "End" at bounding box center [193, 50] width 22 height 7
click at [204, 50] on div at bounding box center [205, 50] width 3 height 7
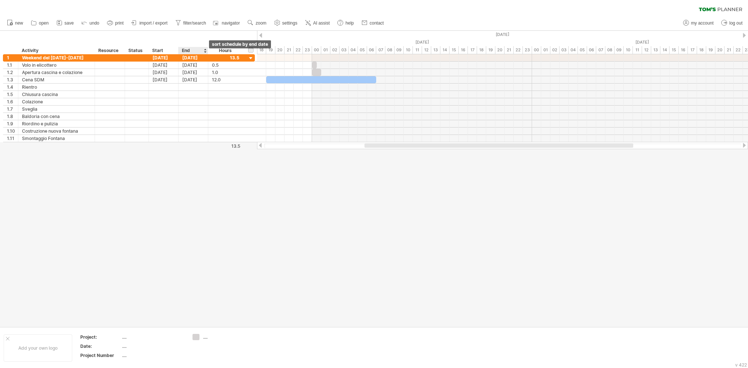
click at [204, 50] on div at bounding box center [205, 50] width 3 height 7
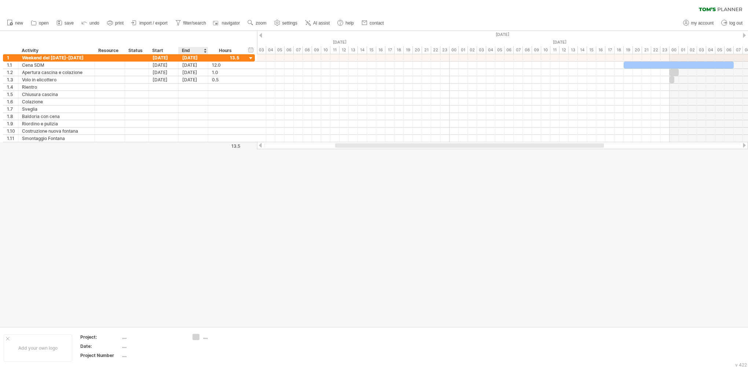
click at [204, 50] on div at bounding box center [205, 50] width 3 height 7
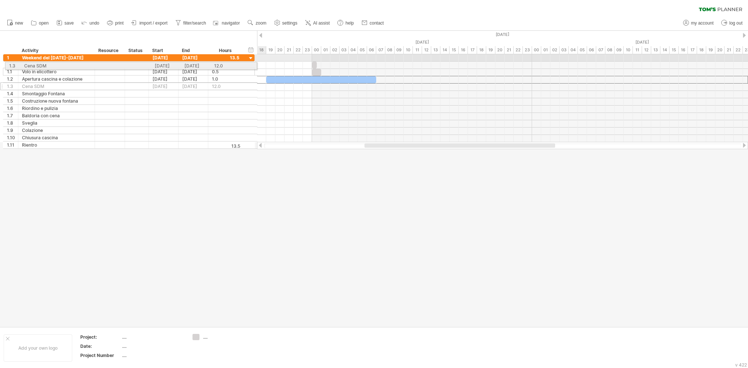
drag, startPoint x: 2, startPoint y: 79, endPoint x: 2, endPoint y: 65, distance: 14.7
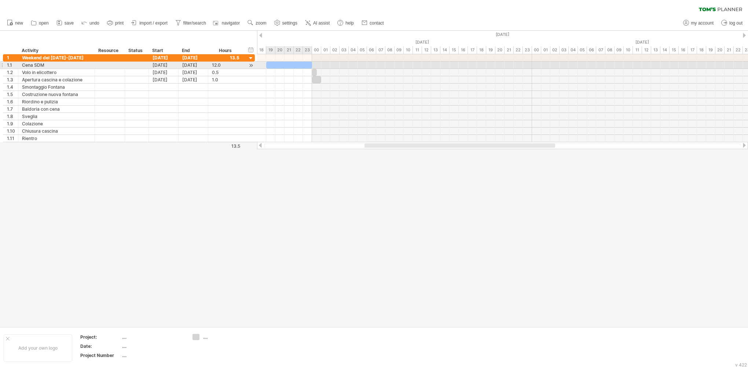
drag, startPoint x: 375, startPoint y: 64, endPoint x: 311, endPoint y: 66, distance: 64.6
click at [311, 66] on span at bounding box center [312, 65] width 3 height 7
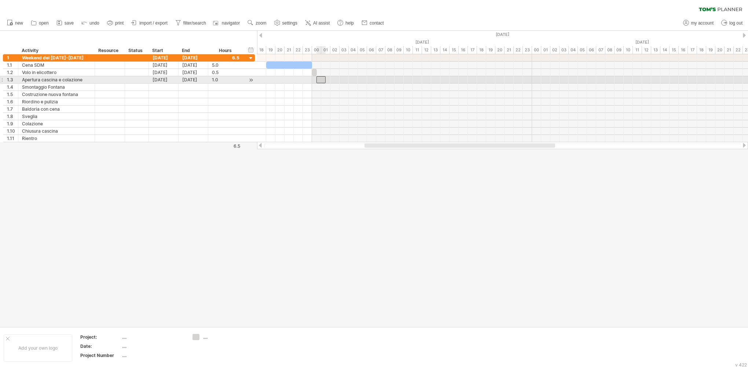
drag, startPoint x: 315, startPoint y: 82, endPoint x: 319, endPoint y: 81, distance: 3.7
click at [319, 81] on div at bounding box center [321, 79] width 9 height 7
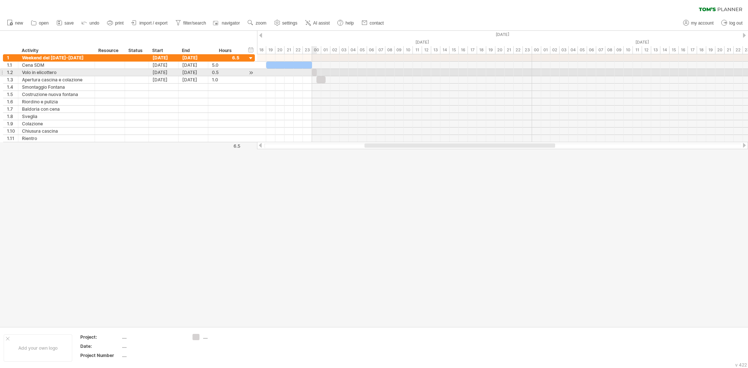
click at [315, 72] on span at bounding box center [316, 72] width 3 height 7
drag, startPoint x: 314, startPoint y: 72, endPoint x: 384, endPoint y: 69, distance: 69.7
click at [384, 69] on div at bounding box center [383, 72] width 5 height 7
click at [387, 72] on div at bounding box center [385, 72] width 9 height 7
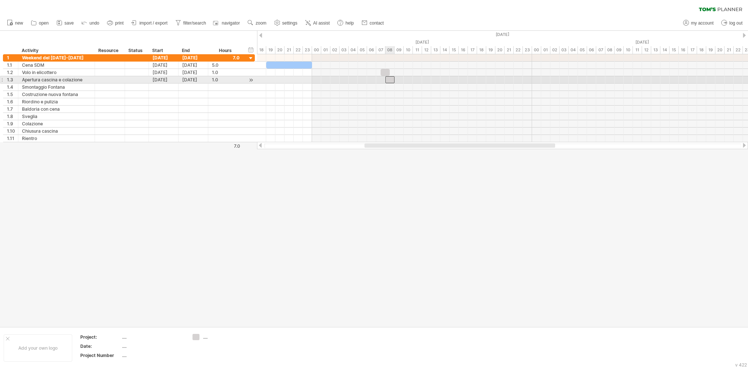
drag, startPoint x: 320, startPoint y: 80, endPoint x: 388, endPoint y: 79, distance: 68.2
click at [388, 79] on div at bounding box center [390, 79] width 9 height 7
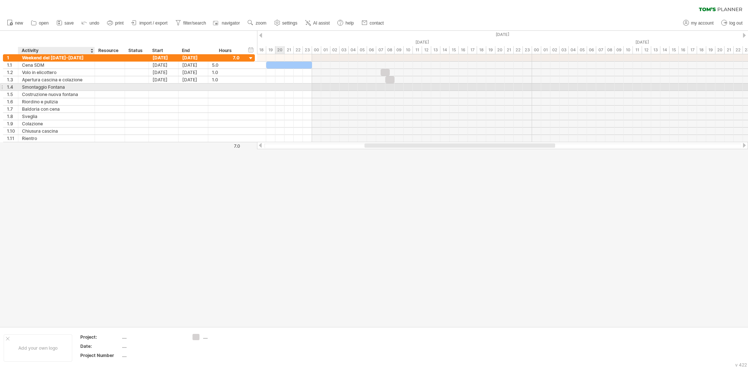
click at [73, 90] on div "Smontaggio Fontana" at bounding box center [56, 87] width 69 height 7
drag, startPoint x: 398, startPoint y: 87, endPoint x: 420, endPoint y: 87, distance: 22.4
click at [420, 87] on div at bounding box center [502, 87] width 491 height 7
click at [399, 86] on div at bounding box center [502, 87] width 491 height 7
click at [155, 87] on div at bounding box center [164, 87] width 30 height 7
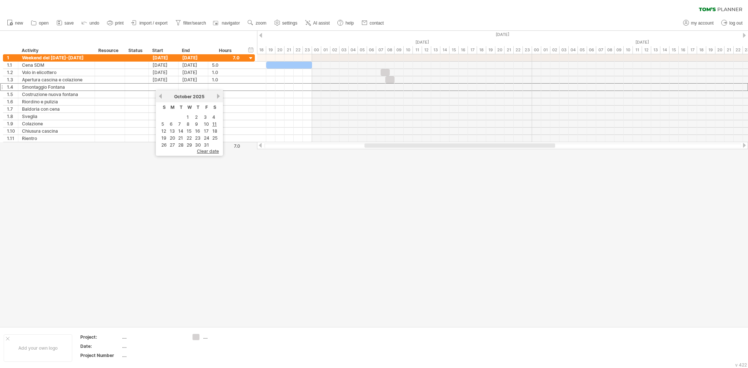
drag, startPoint x: 326, startPoint y: 219, endPoint x: 318, endPoint y: 216, distance: 7.8
click at [326, 219] on div at bounding box center [374, 179] width 748 height 296
click at [161, 88] on div at bounding box center [164, 87] width 30 height 7
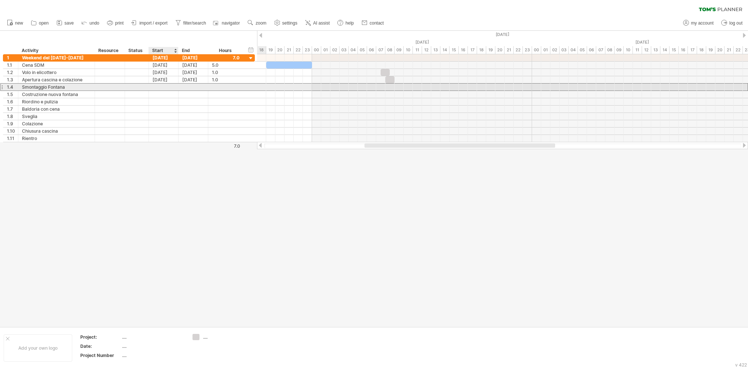
click at [167, 87] on div at bounding box center [164, 87] width 30 height 7
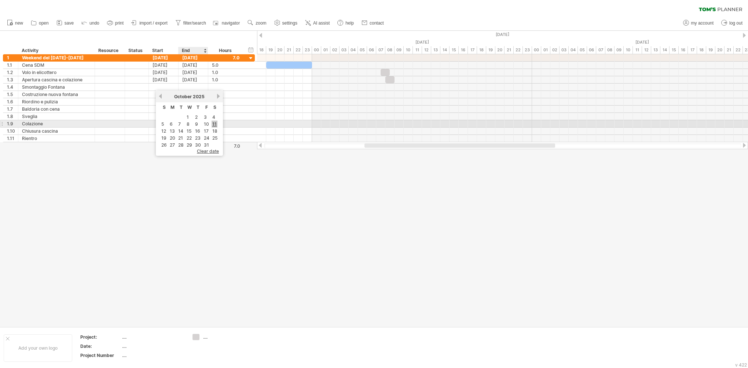
click at [212, 125] on link "11" at bounding box center [215, 124] width 6 height 7
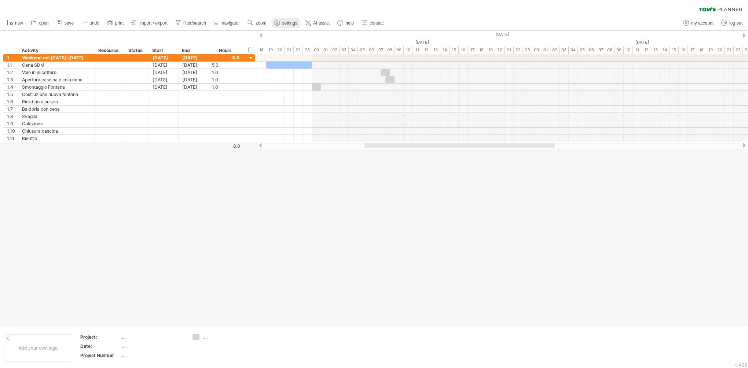
click at [276, 25] on use at bounding box center [277, 22] width 7 height 7
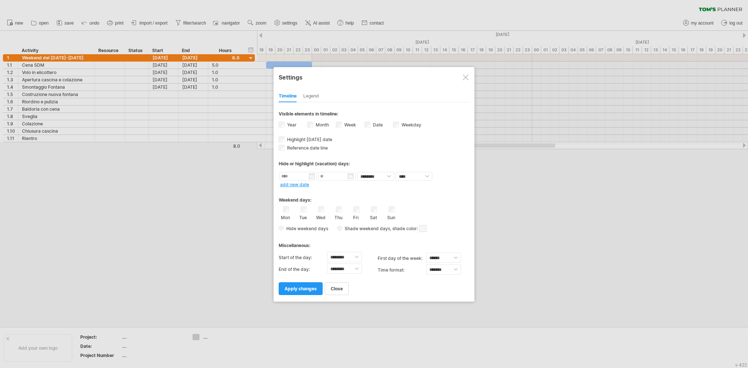
click at [424, 227] on span at bounding box center [422, 228] width 7 height 7
click at [450, 238] on span at bounding box center [450, 239] width 6 height 6
click at [446, 256] on select "****** ****** ********" at bounding box center [443, 258] width 35 height 10
click at [426, 253] on select "****** ****** ********" at bounding box center [443, 258] width 35 height 10
click at [287, 149] on span "Reference date line" at bounding box center [307, 148] width 42 height 6
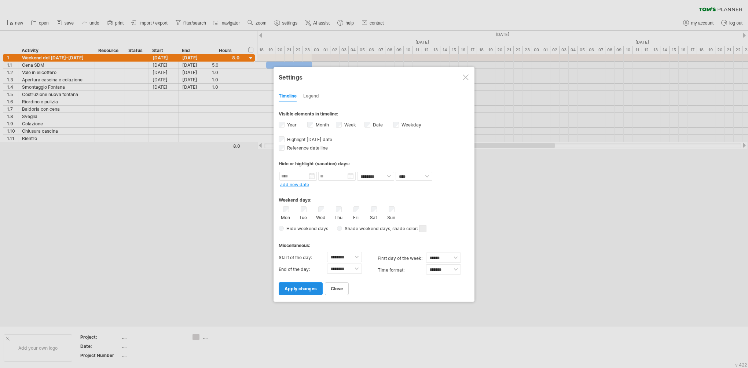
click at [303, 288] on span "apply changes" at bounding box center [301, 289] width 32 height 6
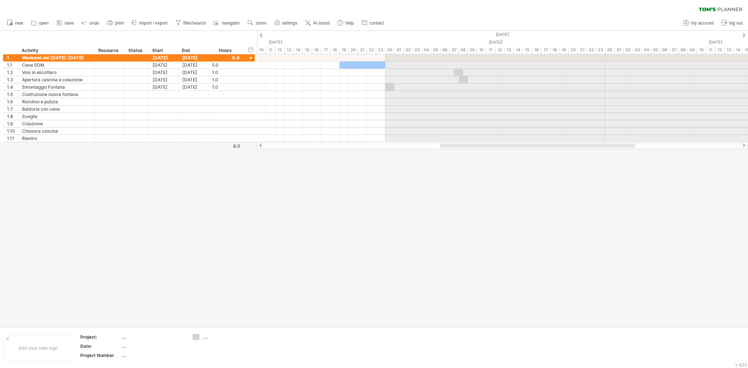
drag, startPoint x: 400, startPoint y: 145, endPoint x: 503, endPoint y: 151, distance: 103.6
click at [503, 151] on div "Trying to reach [DOMAIN_NAME] Connected again... 0% clear filter new 1" at bounding box center [374, 184] width 748 height 368
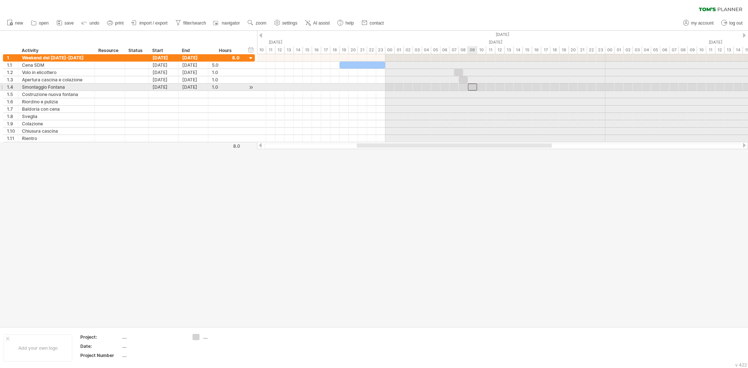
drag, startPoint x: 390, startPoint y: 87, endPoint x: 474, endPoint y: 90, distance: 83.3
click at [474, 90] on div at bounding box center [472, 87] width 9 height 7
drag, startPoint x: 476, startPoint y: 87, endPoint x: 492, endPoint y: 87, distance: 16.1
click at [492, 87] on div at bounding box center [482, 87] width 28 height 7
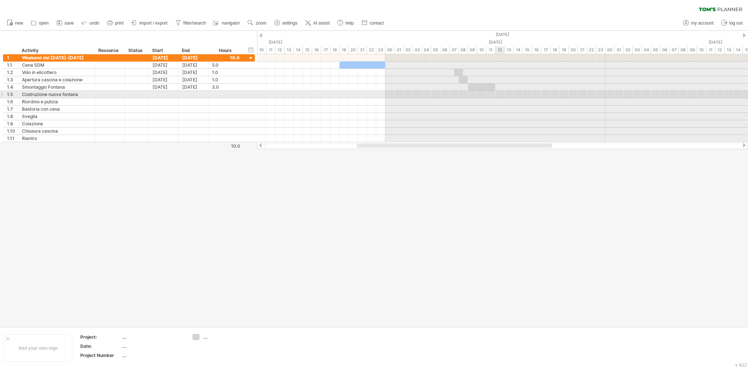
click at [498, 96] on div at bounding box center [502, 94] width 491 height 7
drag, startPoint x: 498, startPoint y: 94, endPoint x: 502, endPoint y: 94, distance: 4.1
click at [502, 94] on div at bounding box center [502, 94] width 491 height 7
drag, startPoint x: 493, startPoint y: 93, endPoint x: 507, endPoint y: 96, distance: 13.6
click at [507, 96] on div at bounding box center [502, 94] width 491 height 7
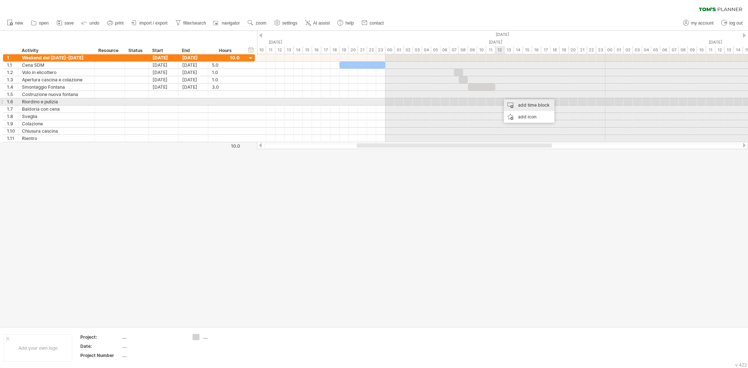
click at [510, 103] on div "add time block" at bounding box center [529, 105] width 51 height 12
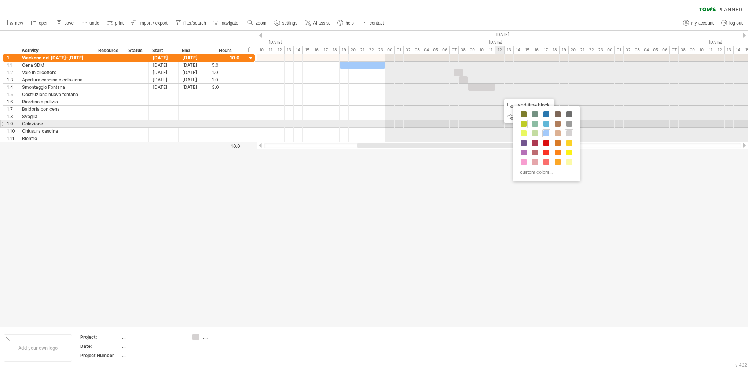
click at [525, 123] on span at bounding box center [524, 124] width 6 height 6
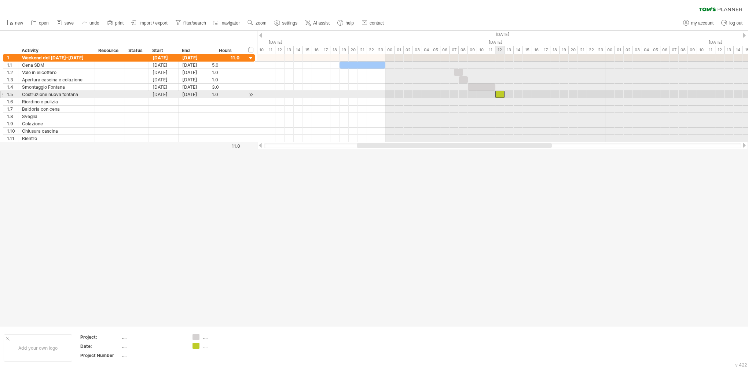
drag, startPoint x: 506, startPoint y: 94, endPoint x: 502, endPoint y: 93, distance: 3.7
click at [502, 93] on div at bounding box center [500, 94] width 9 height 7
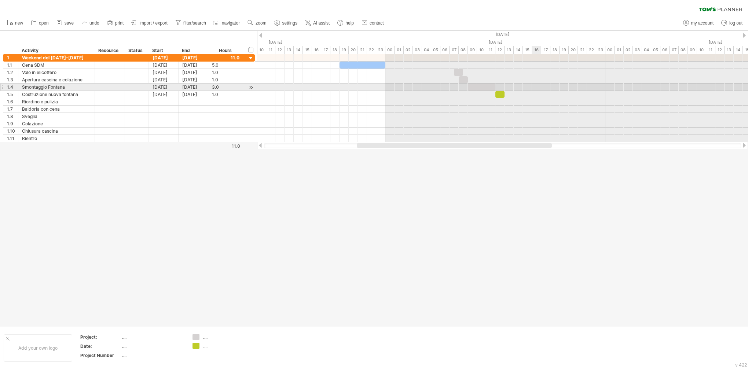
drag, startPoint x: 509, startPoint y: 87, endPoint x: 541, endPoint y: 87, distance: 32.3
click at [541, 87] on div at bounding box center [502, 87] width 491 height 7
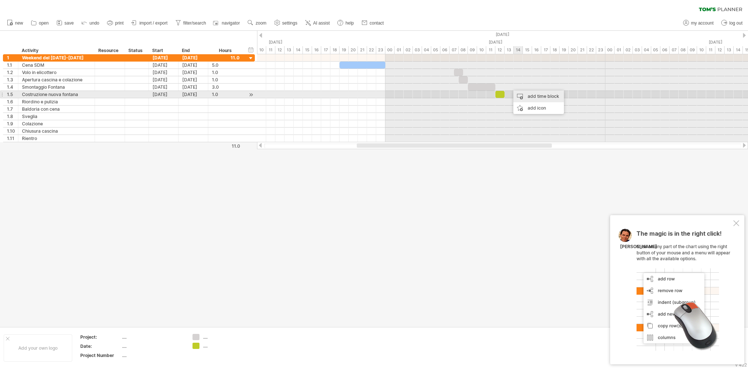
click at [531, 95] on div "add time block" at bounding box center [539, 97] width 51 height 12
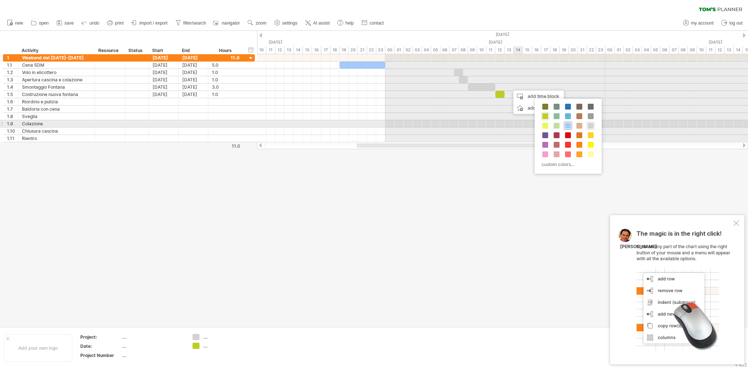
click at [568, 124] on span at bounding box center [568, 126] width 6 height 6
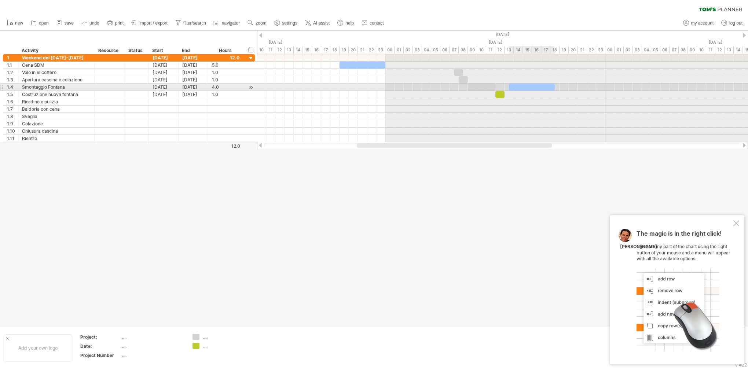
drag, startPoint x: 517, startPoint y: 84, endPoint x: 553, endPoint y: 89, distance: 36.6
click at [553, 89] on div at bounding box center [532, 87] width 46 height 7
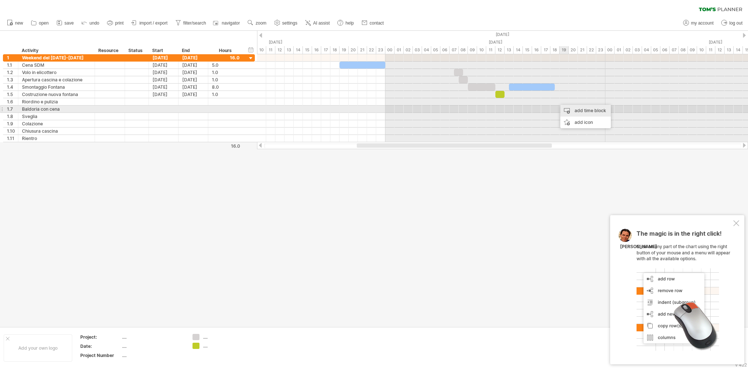
click at [565, 108] on div "add time block" at bounding box center [586, 111] width 51 height 12
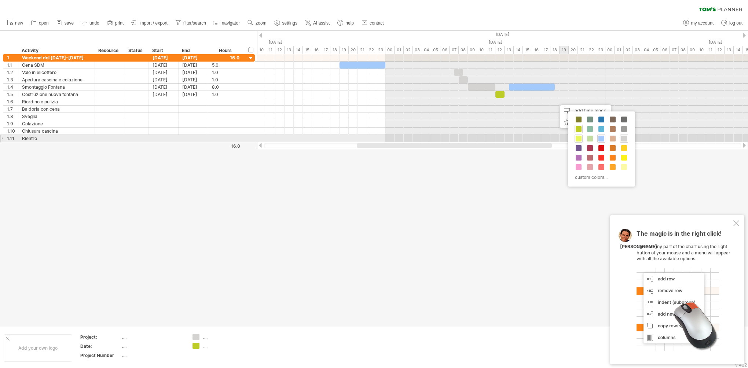
click at [580, 137] on span at bounding box center [579, 139] width 6 height 6
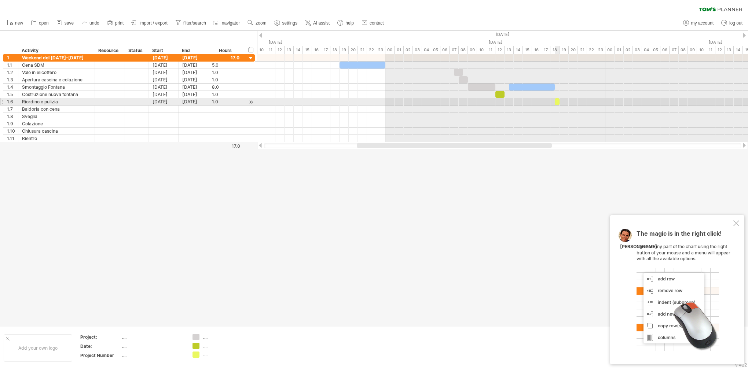
drag, startPoint x: 563, startPoint y: 101, endPoint x: 559, endPoint y: 101, distance: 4.4
click at [559, 101] on span at bounding box center [559, 101] width 3 height 7
click at [563, 108] on div at bounding box center [502, 109] width 491 height 7
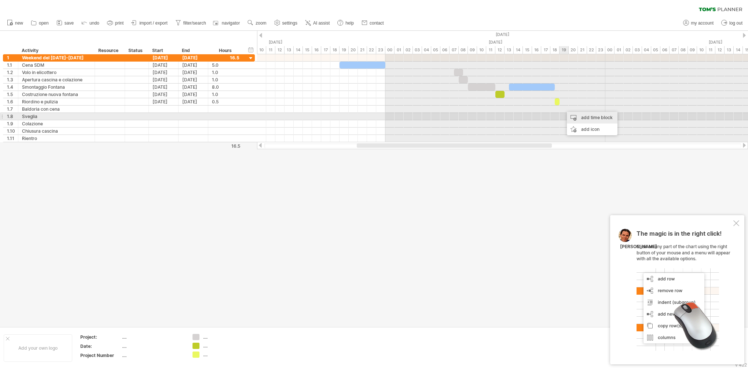
click at [574, 116] on div "add time block" at bounding box center [592, 118] width 51 height 12
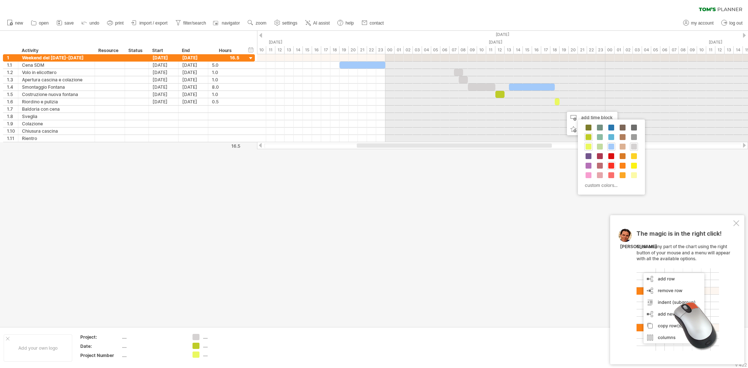
click at [612, 165] on span at bounding box center [612, 166] width 6 height 6
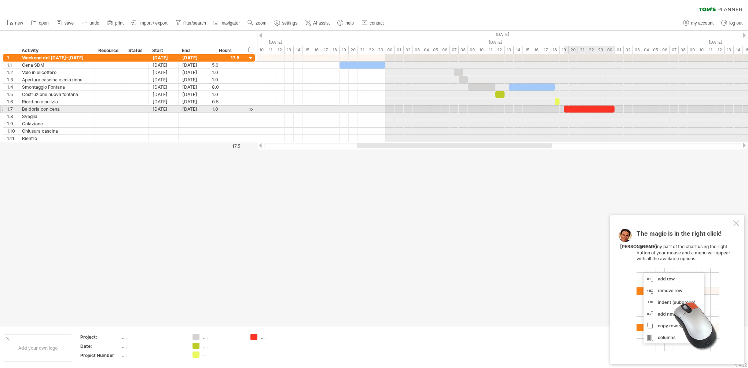
drag, startPoint x: 574, startPoint y: 110, endPoint x: 615, endPoint y: 109, distance: 41.1
click at [615, 109] on span at bounding box center [614, 109] width 3 height 7
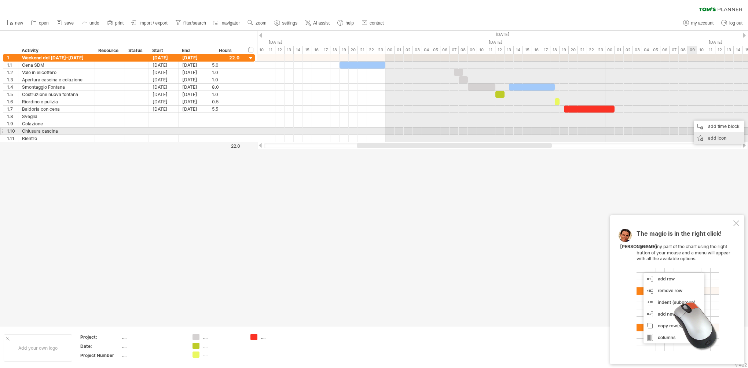
click at [711, 134] on div "add icon" at bounding box center [719, 138] width 51 height 12
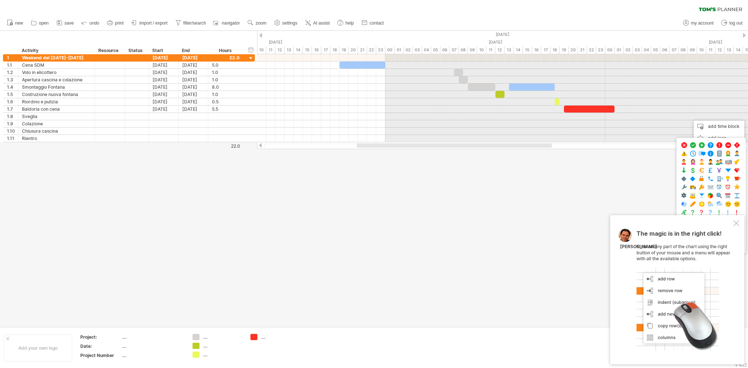
click at [737, 225] on div at bounding box center [737, 223] width 6 height 6
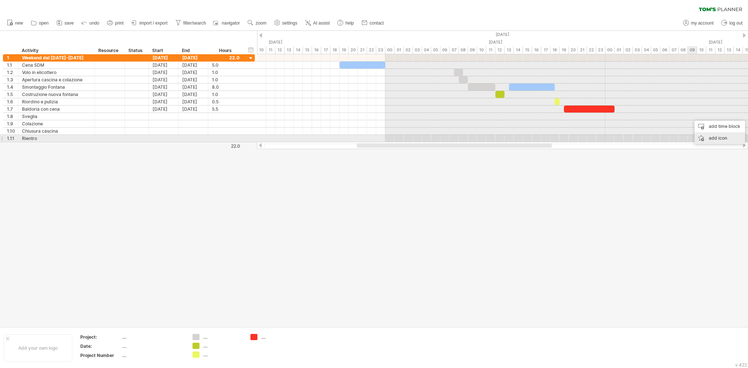
click at [714, 141] on div "add icon" at bounding box center [720, 138] width 51 height 12
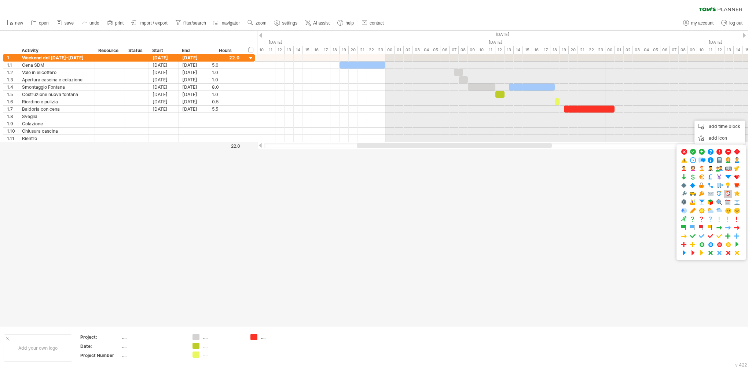
click at [726, 193] on span at bounding box center [728, 194] width 7 height 7
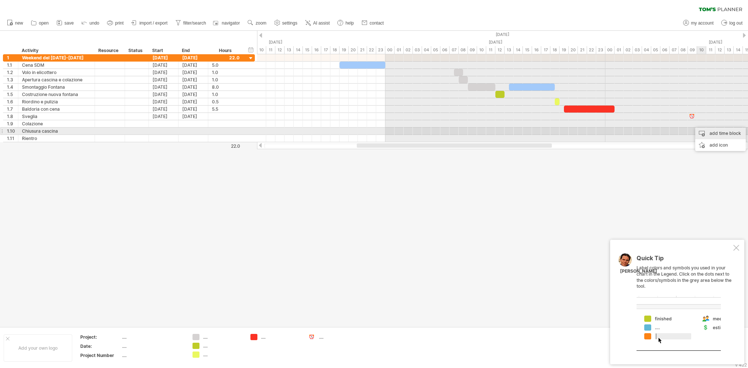
click at [709, 133] on div "add time block" at bounding box center [721, 134] width 51 height 12
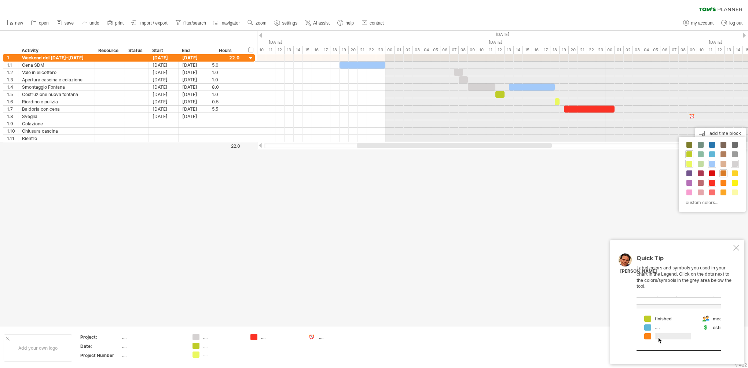
click at [723, 172] on span at bounding box center [724, 174] width 6 height 6
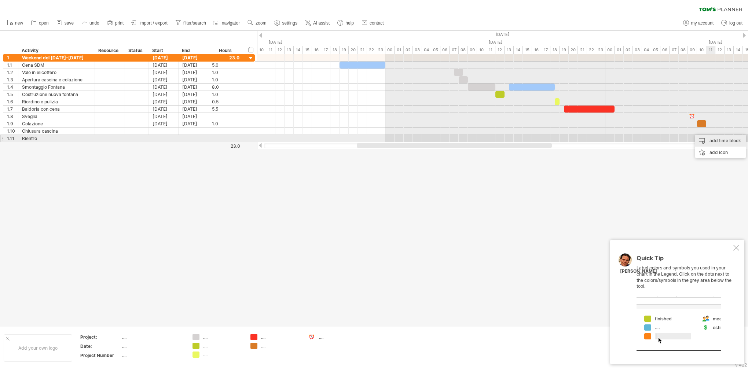
click at [714, 140] on div "add time block" at bounding box center [721, 141] width 51 height 12
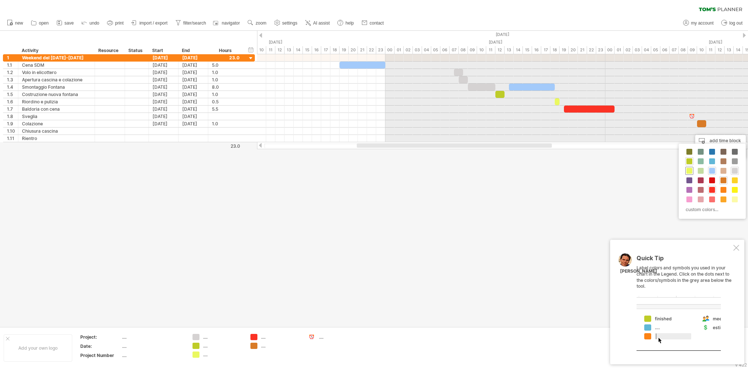
click at [691, 170] on span at bounding box center [690, 171] width 6 height 6
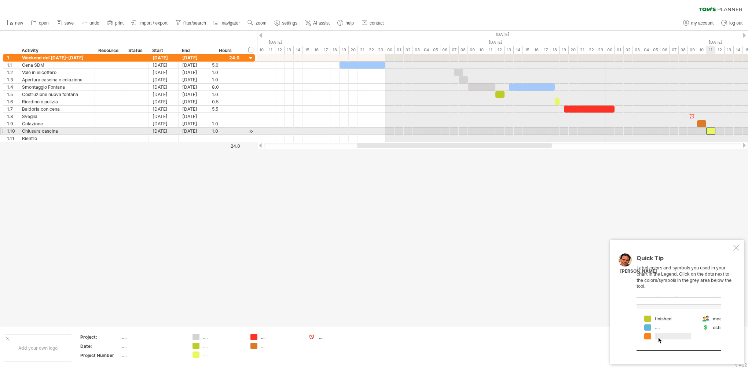
drag, startPoint x: 714, startPoint y: 130, endPoint x: 710, endPoint y: 130, distance: 3.7
click at [710, 130] on div at bounding box center [711, 131] width 9 height 7
click at [711, 131] on span at bounding box center [711, 131] width 3 height 7
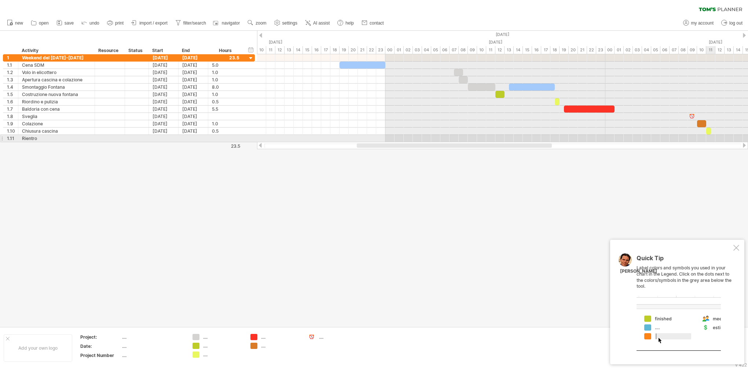
click at [714, 137] on div at bounding box center [502, 138] width 491 height 7
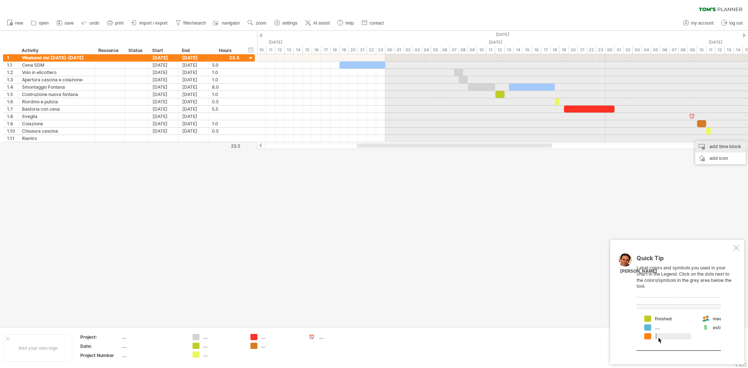
click at [718, 144] on div "add time block" at bounding box center [721, 147] width 51 height 12
click at [690, 193] on span at bounding box center [690, 194] width 6 height 6
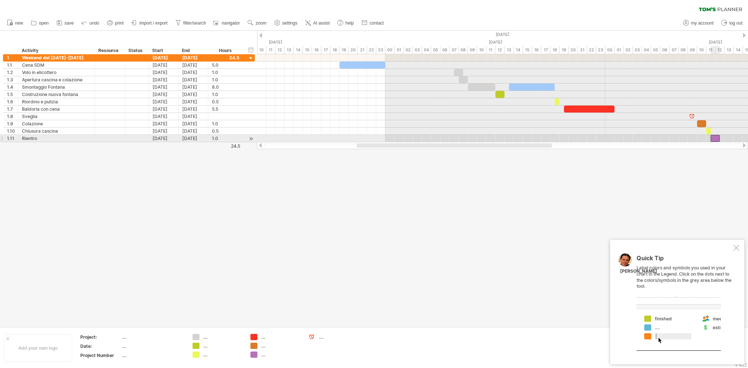
drag, startPoint x: 721, startPoint y: 138, endPoint x: 716, endPoint y: 138, distance: 4.4
click at [716, 138] on div at bounding box center [715, 138] width 9 height 7
drag, startPoint x: 719, startPoint y: 138, endPoint x: 724, endPoint y: 138, distance: 5.2
click at [724, 138] on span at bounding box center [724, 138] width 3 height 7
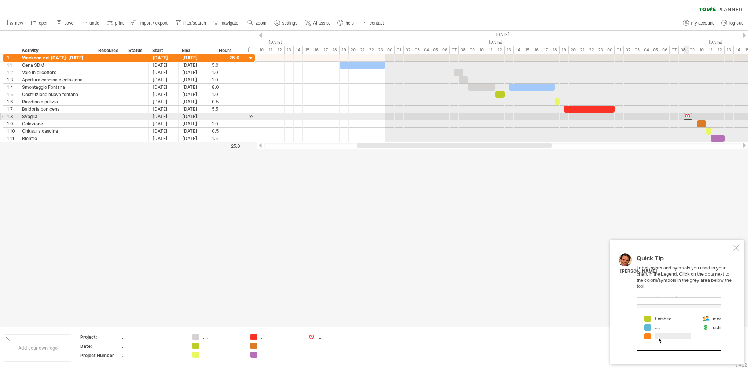
click at [689, 116] on div at bounding box center [688, 116] width 8 height 7
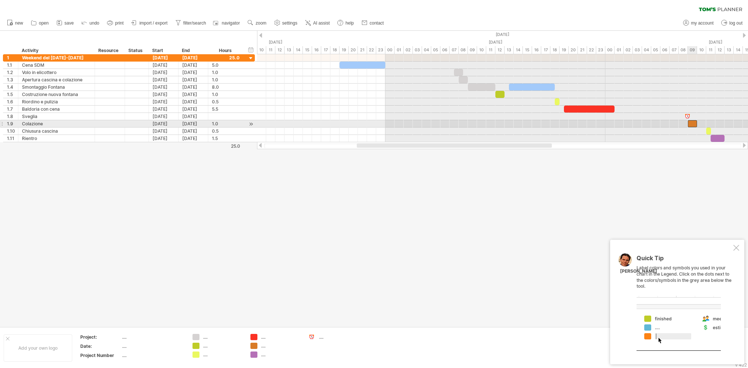
drag, startPoint x: 703, startPoint y: 123, endPoint x: 694, endPoint y: 123, distance: 8.4
click at [694, 123] on div at bounding box center [692, 123] width 9 height 7
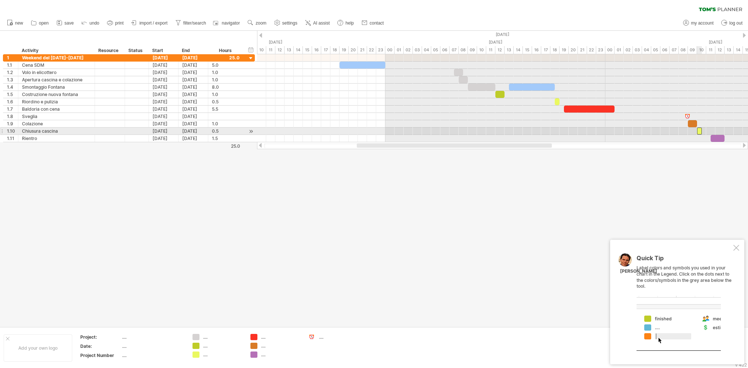
drag, startPoint x: 709, startPoint y: 130, endPoint x: 699, endPoint y: 130, distance: 9.5
click at [699, 130] on div at bounding box center [699, 131] width 5 height 7
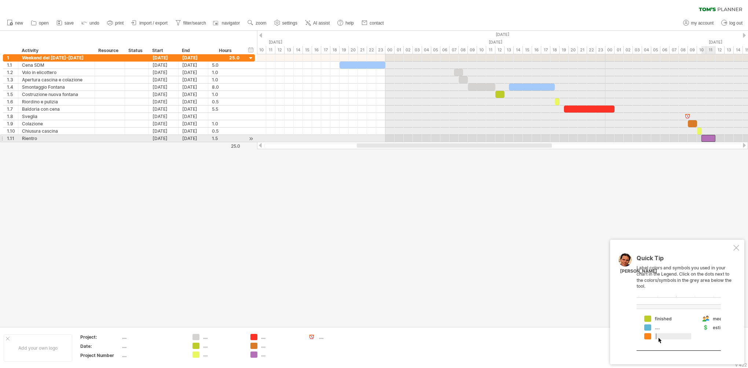
drag, startPoint x: 715, startPoint y: 138, endPoint x: 706, endPoint y: 137, distance: 8.9
click at [706, 137] on div at bounding box center [709, 138] width 14 height 7
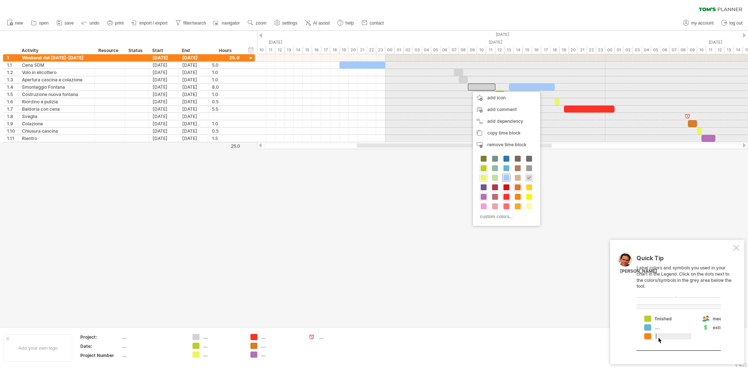
click at [508, 178] on span at bounding box center [507, 178] width 6 height 6
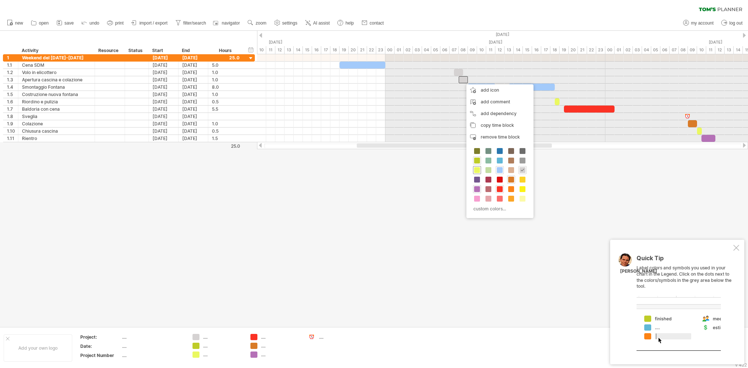
click at [479, 169] on span at bounding box center [477, 170] width 6 height 6
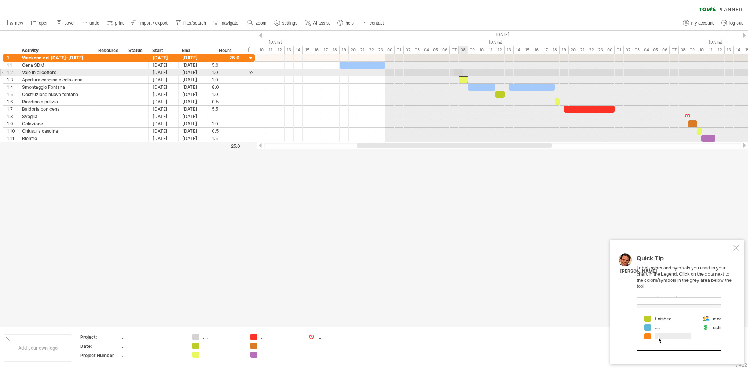
click at [460, 73] on div at bounding box center [458, 72] width 9 height 7
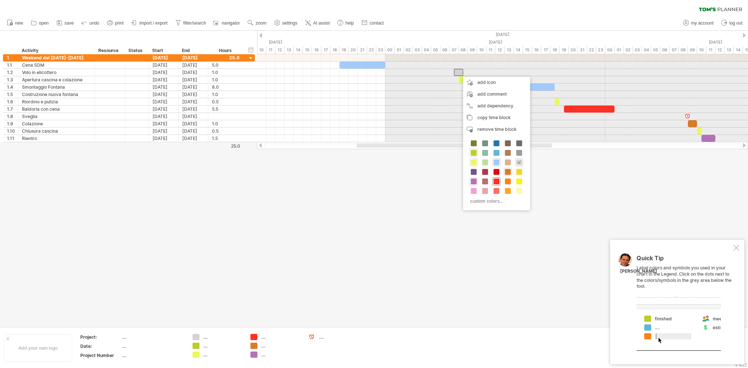
click at [497, 179] on span at bounding box center [497, 182] width 6 height 6
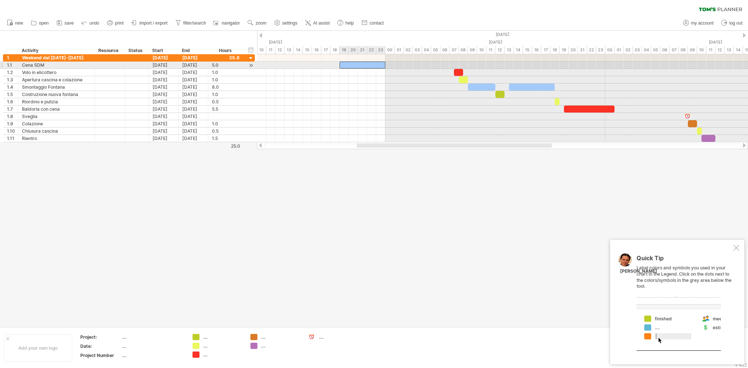
click at [364, 66] on div at bounding box center [363, 65] width 46 height 7
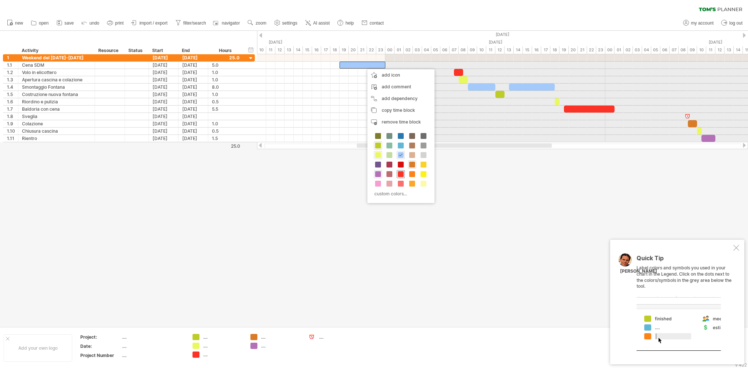
click at [401, 171] on span at bounding box center [401, 174] width 6 height 6
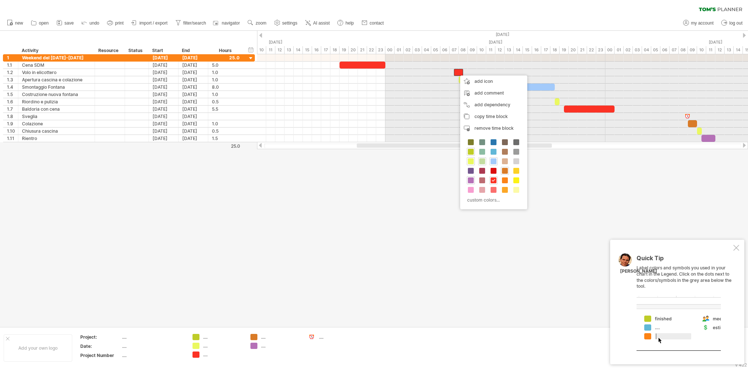
click at [484, 162] on span at bounding box center [482, 161] width 6 height 6
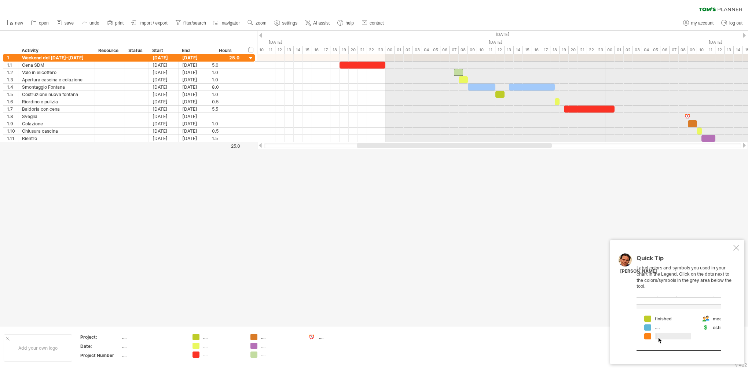
click at [484, 162] on div at bounding box center [374, 179] width 748 height 296
click at [110, 22] on icon at bounding box center [109, 22] width 7 height 7
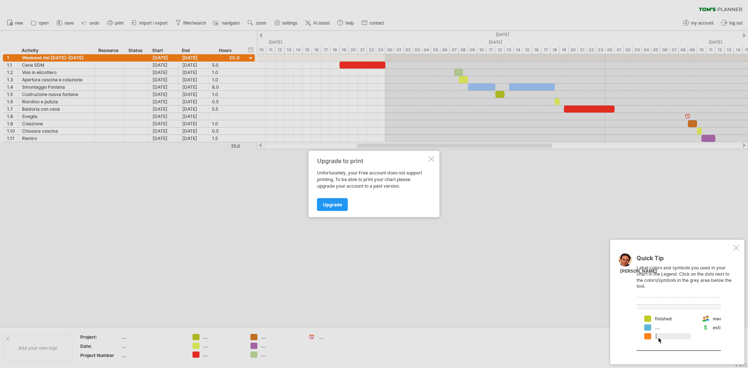
click at [433, 160] on div at bounding box center [432, 159] width 6 height 6
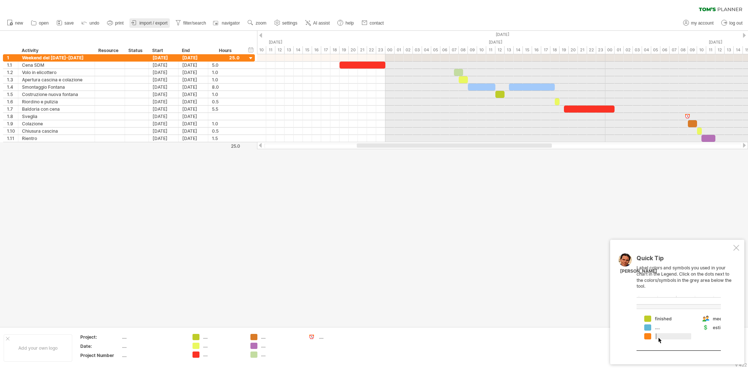
click at [141, 22] on span "import / export" at bounding box center [153, 23] width 28 height 5
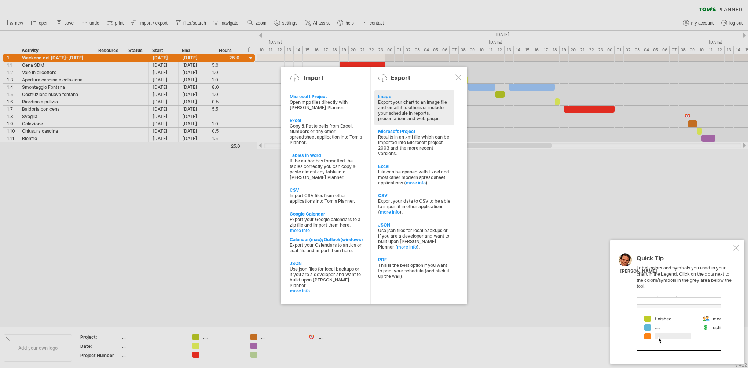
click at [392, 103] on div "Export your chart to an image file and email it to others or include your sched…" at bounding box center [414, 110] width 73 height 22
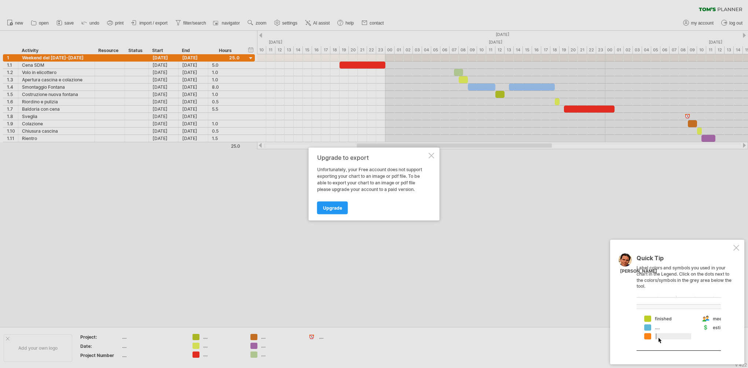
click at [429, 156] on div at bounding box center [432, 156] width 6 height 6
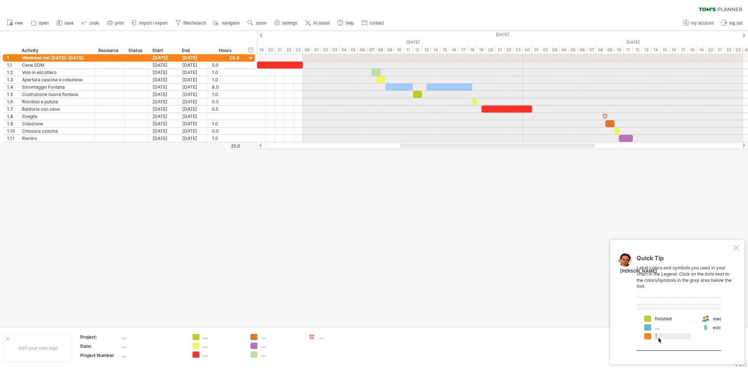
drag, startPoint x: 465, startPoint y: 146, endPoint x: 508, endPoint y: 153, distance: 43.4
click at [508, 153] on div "Trying to reach [DOMAIN_NAME] Connected again... 0% clear filter new 1" at bounding box center [374, 184] width 748 height 368
